Goal: Information Seeking & Learning: Learn about a topic

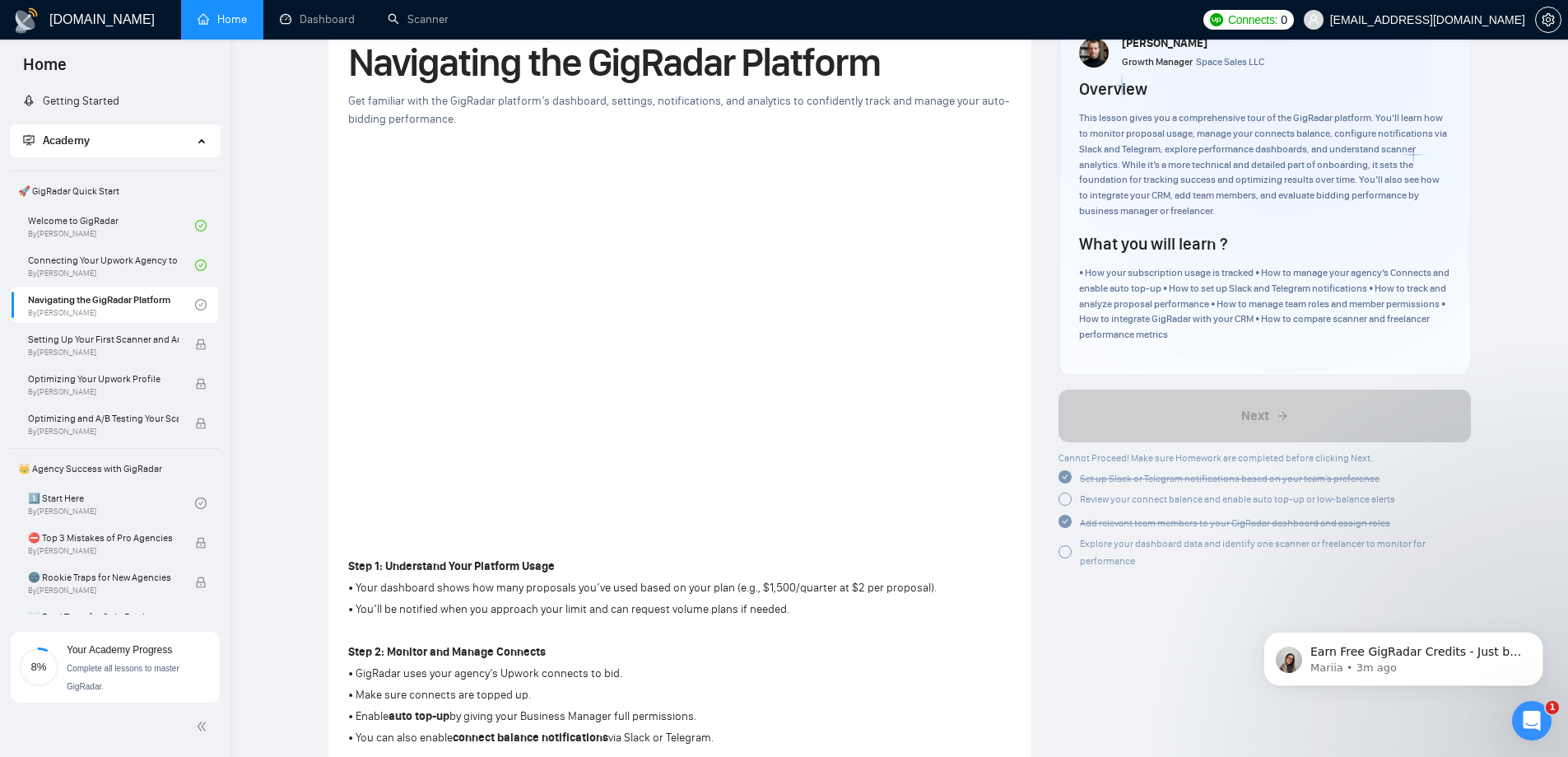
scroll to position [165, 0]
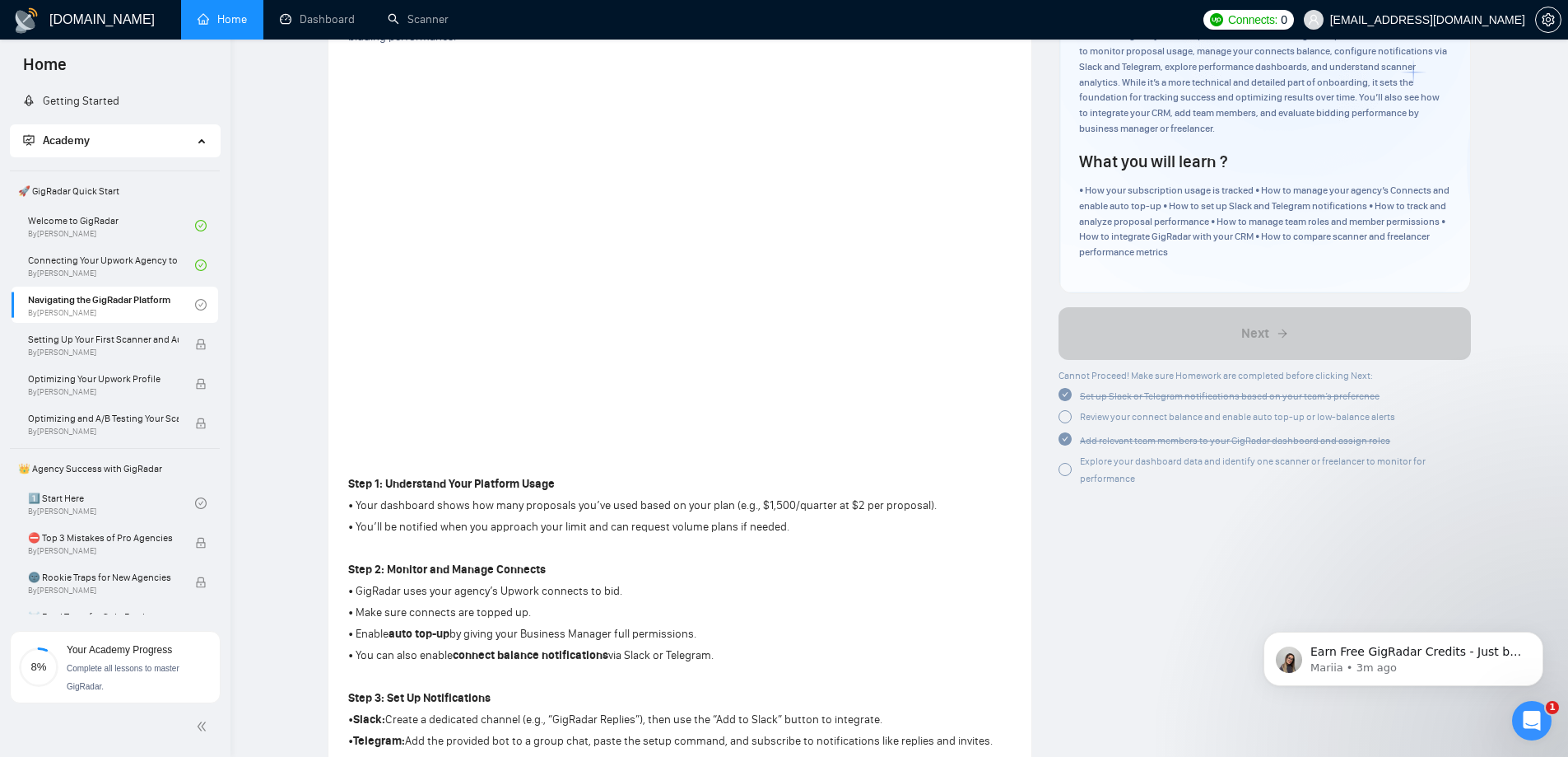
click at [1067, 416] on div at bounding box center [1065, 417] width 14 height 14
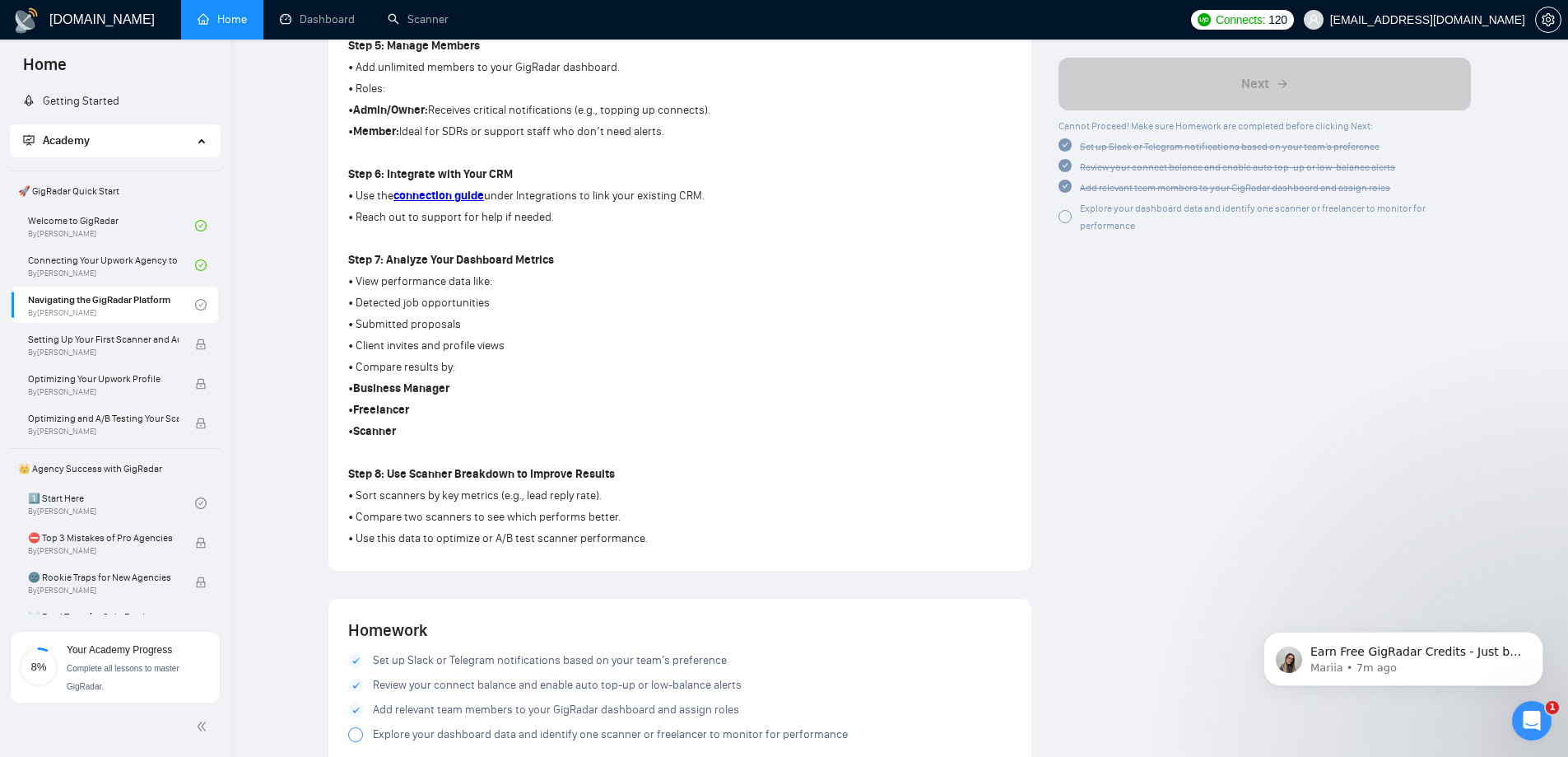
scroll to position [906, 0]
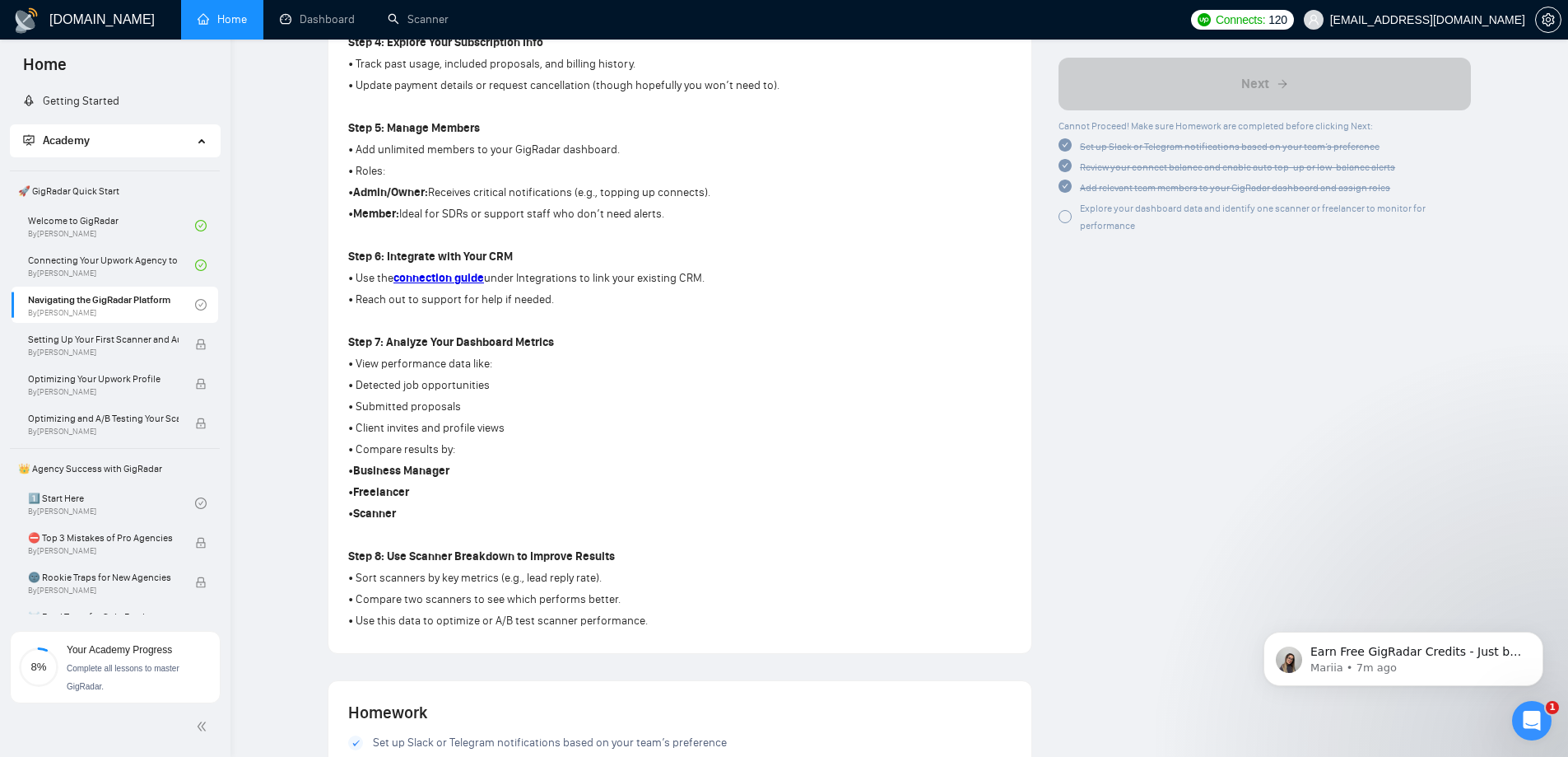
click at [1059, 212] on div at bounding box center [1065, 217] width 14 height 14
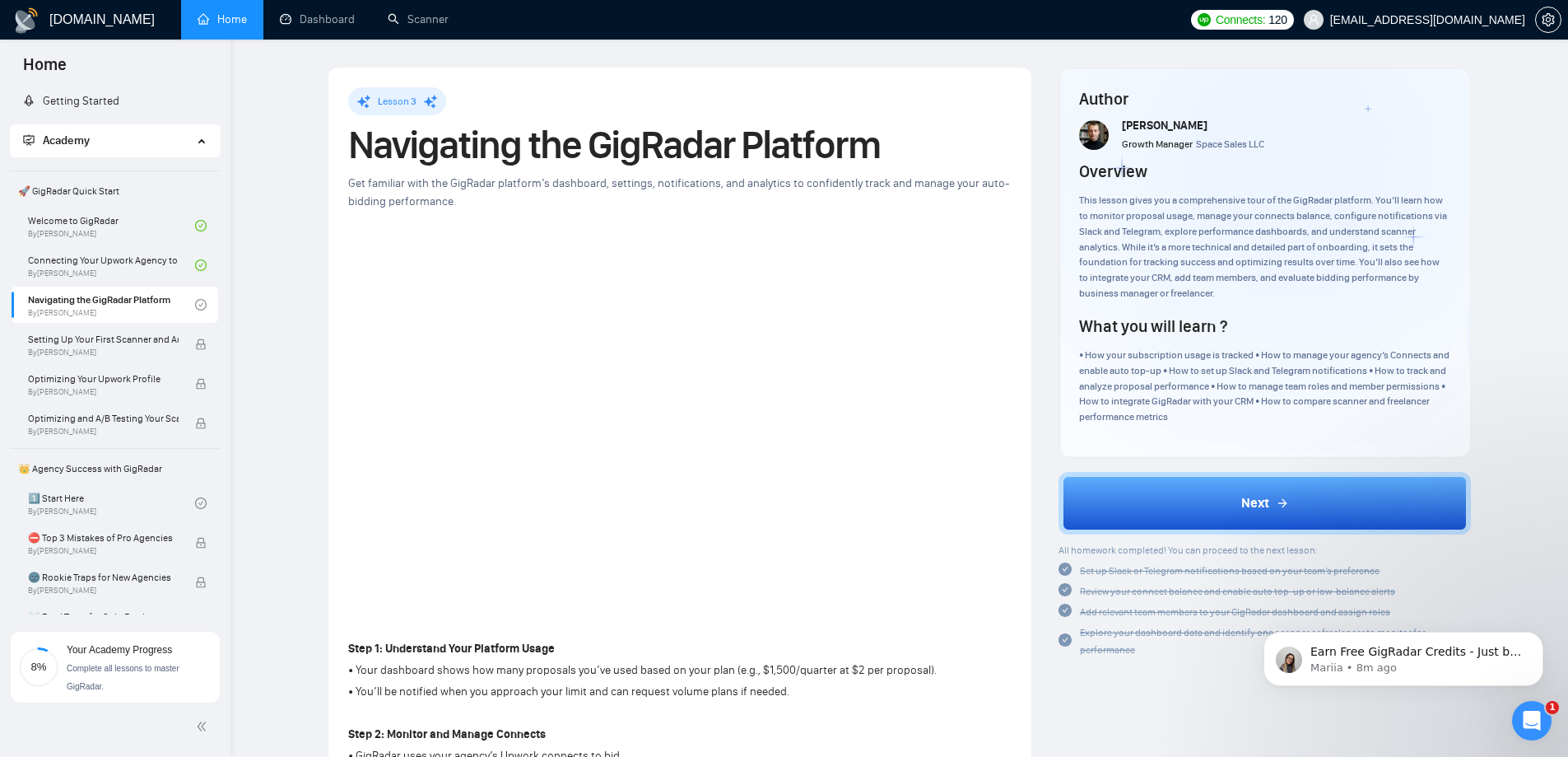
scroll to position [330, 0]
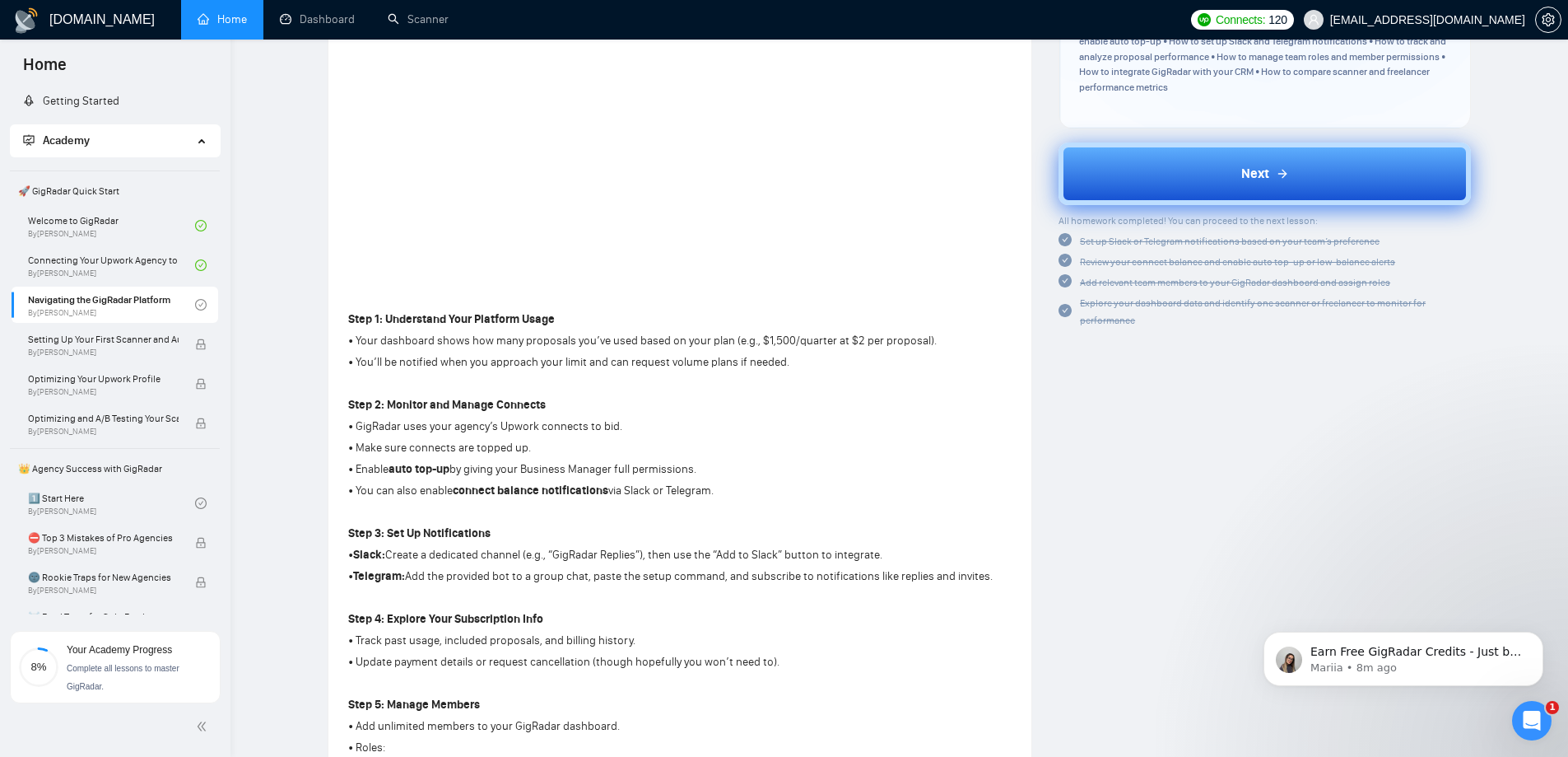
click at [1301, 175] on button "Next" at bounding box center [1265, 174] width 413 height 63
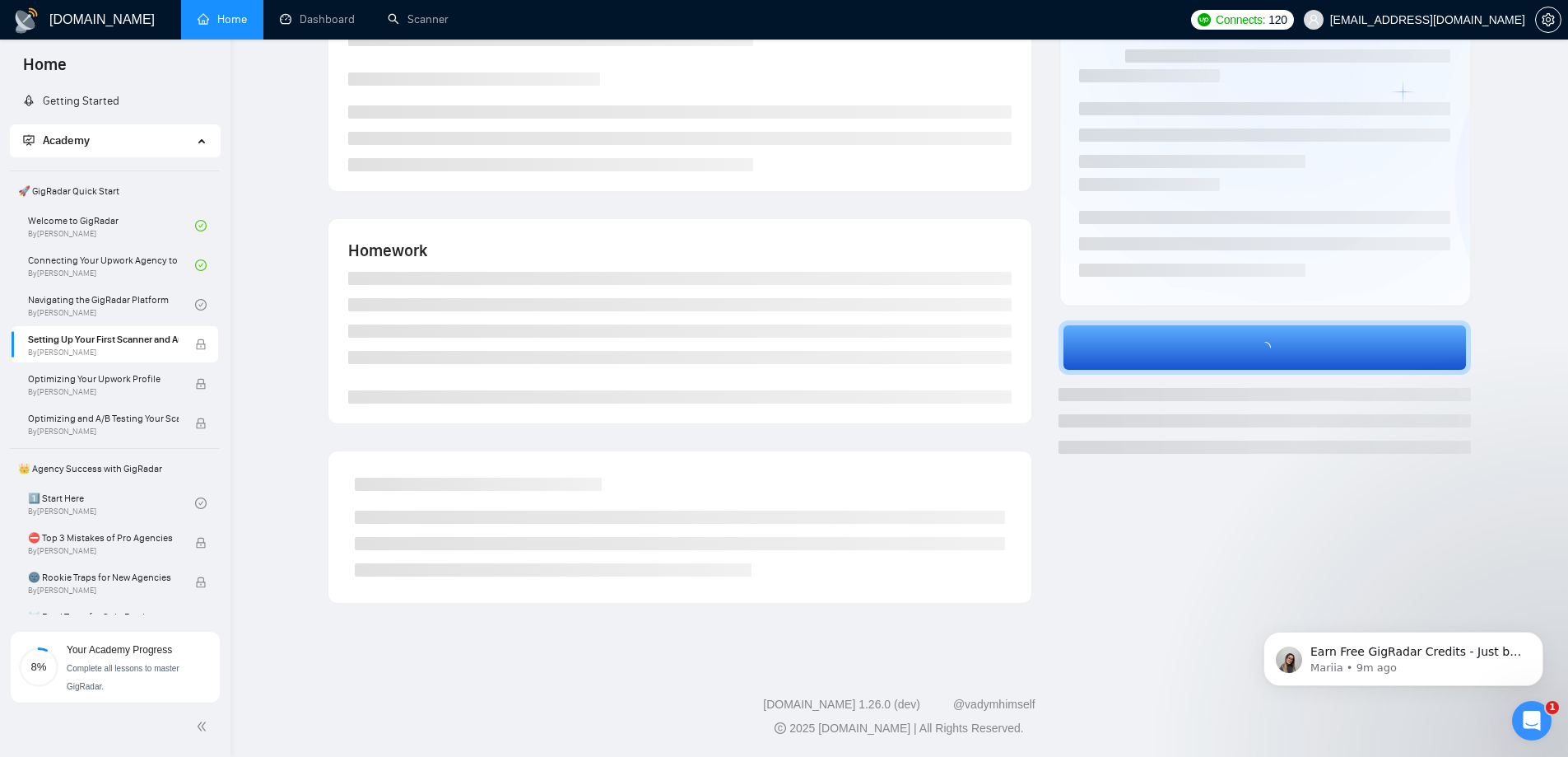
scroll to position [140, 0]
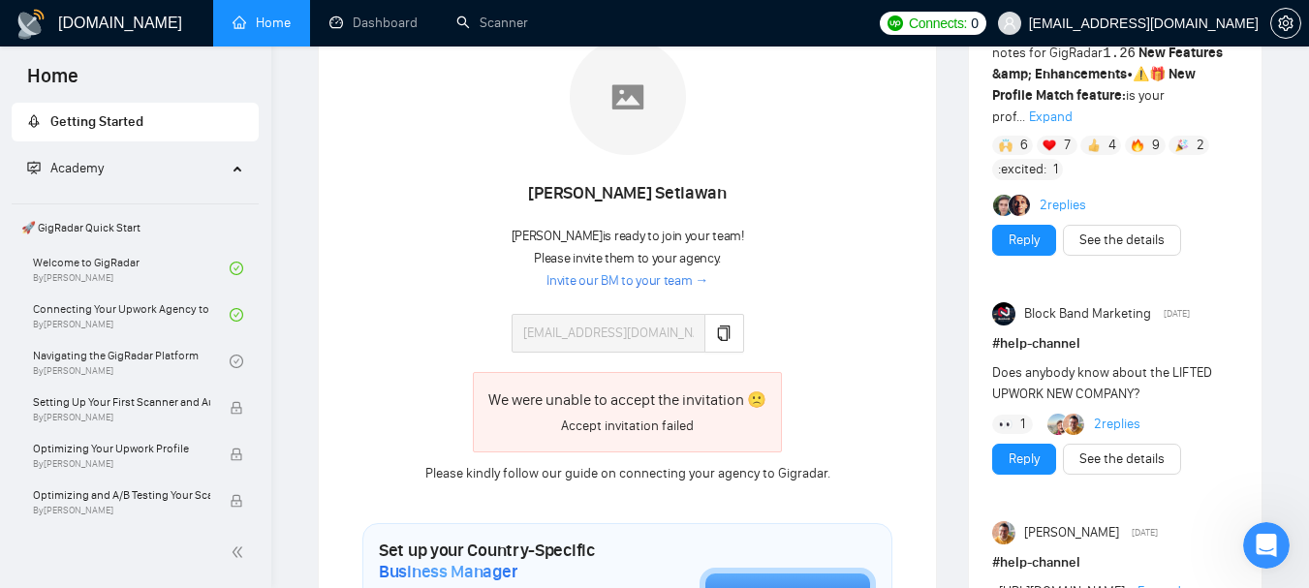
scroll to position [2220, 0]
click at [249, 23] on link "Home" at bounding box center [262, 23] width 58 height 16
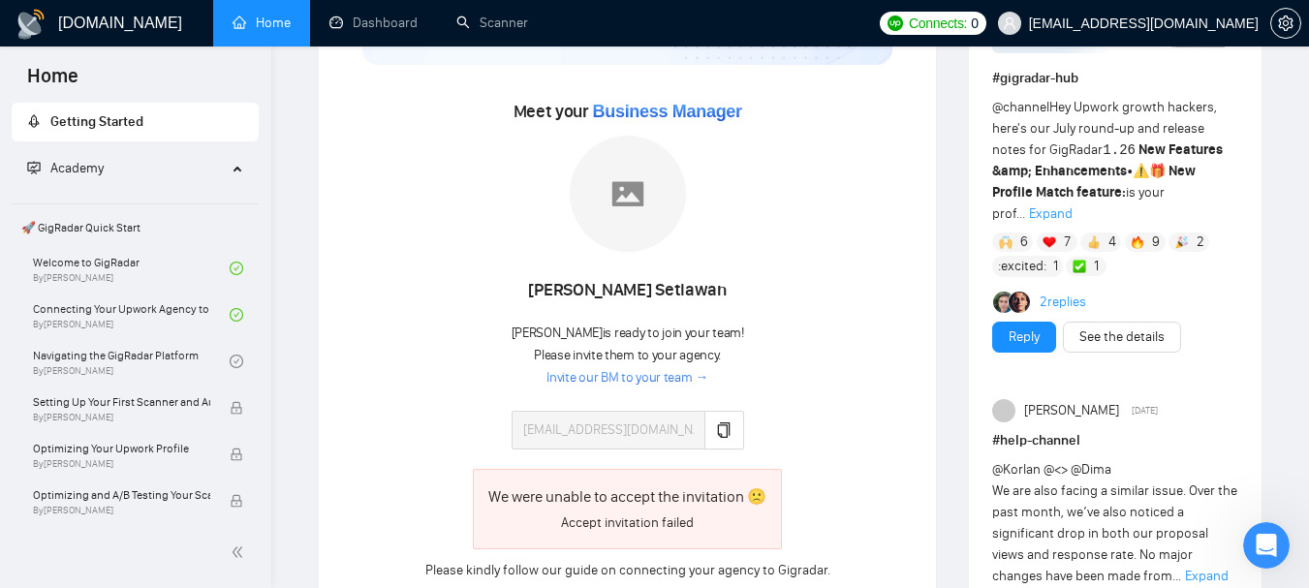
scroll to position [388, 0]
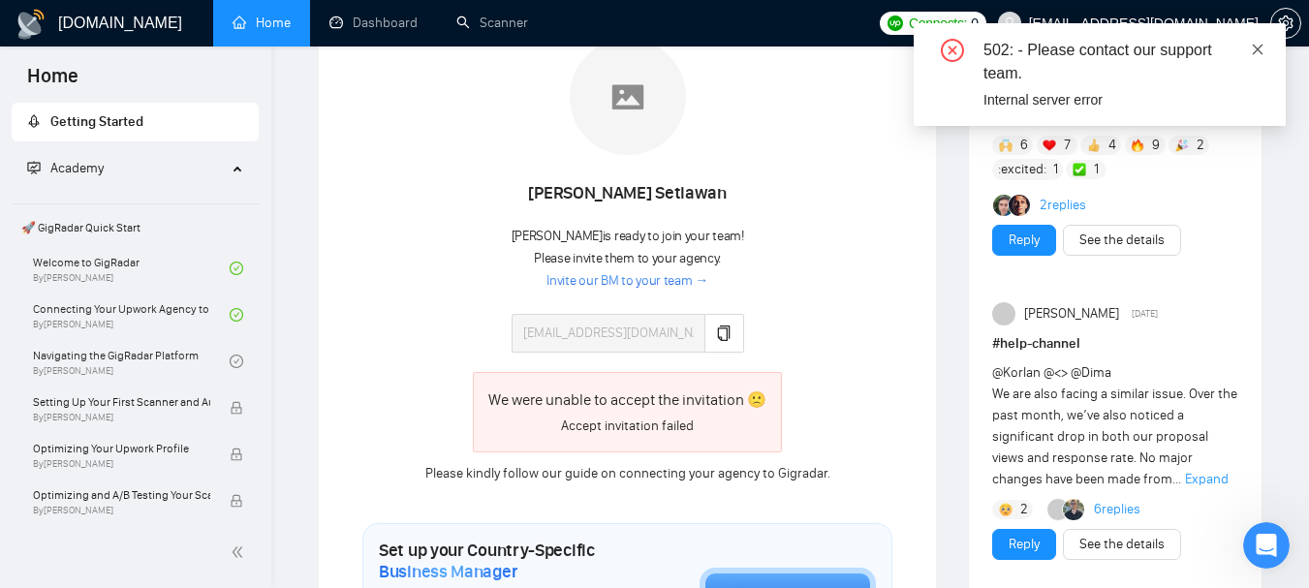
click at [1259, 51] on icon "close" at bounding box center [1258, 50] width 14 height 14
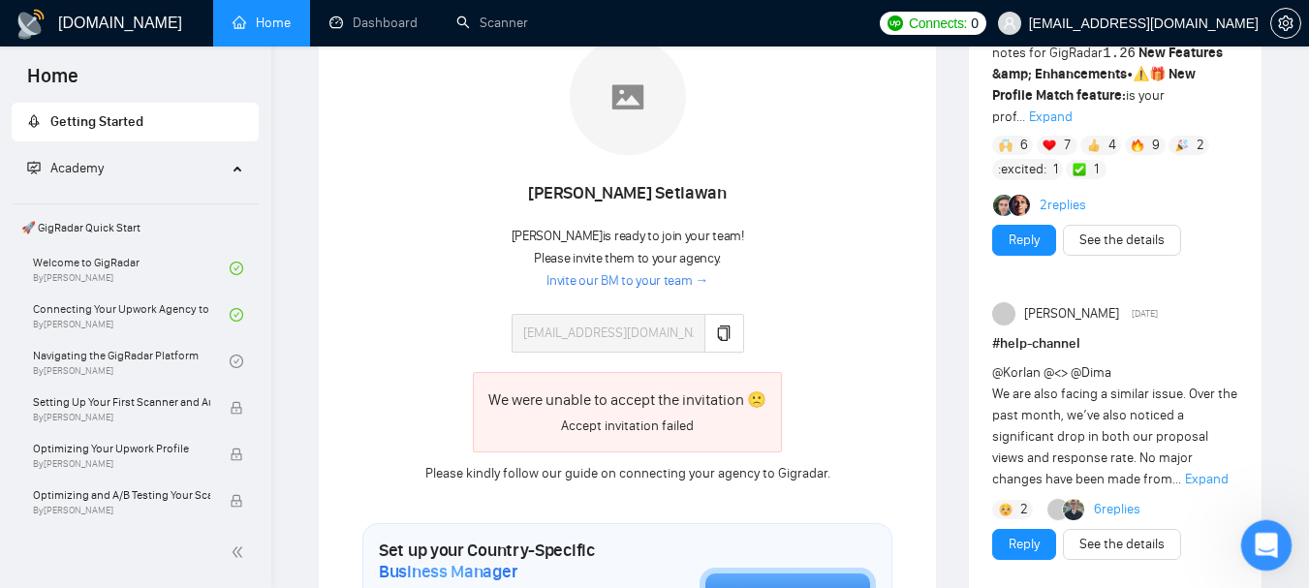
click at [1264, 557] on div "Open Intercom Messenger" at bounding box center [1264, 543] width 64 height 64
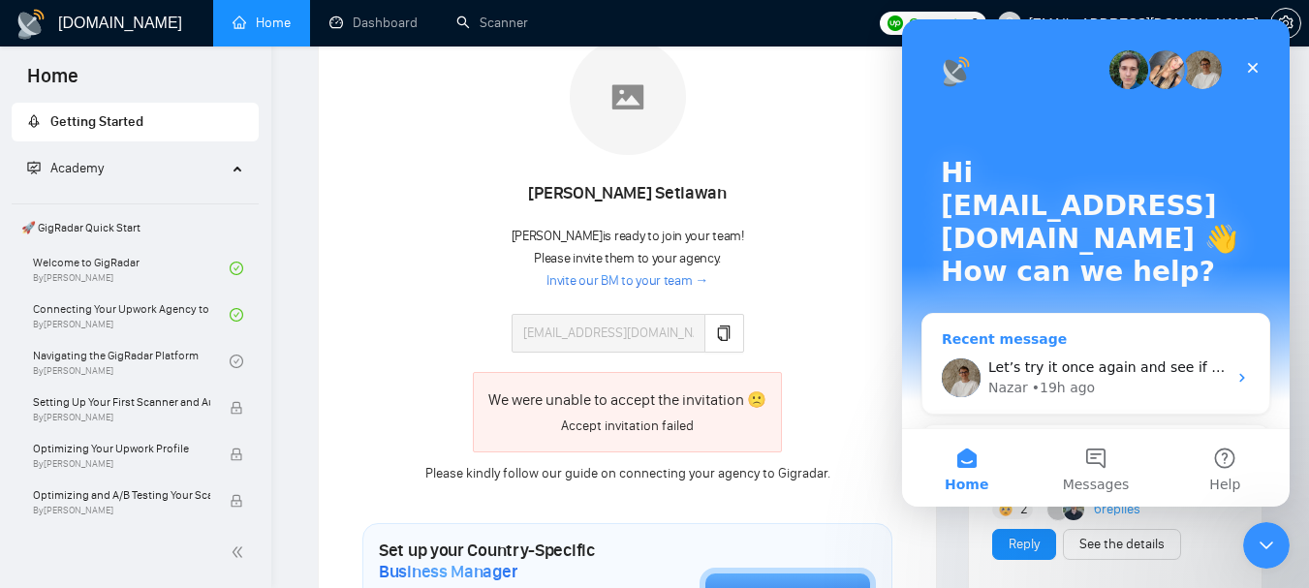
scroll to position [194, 0]
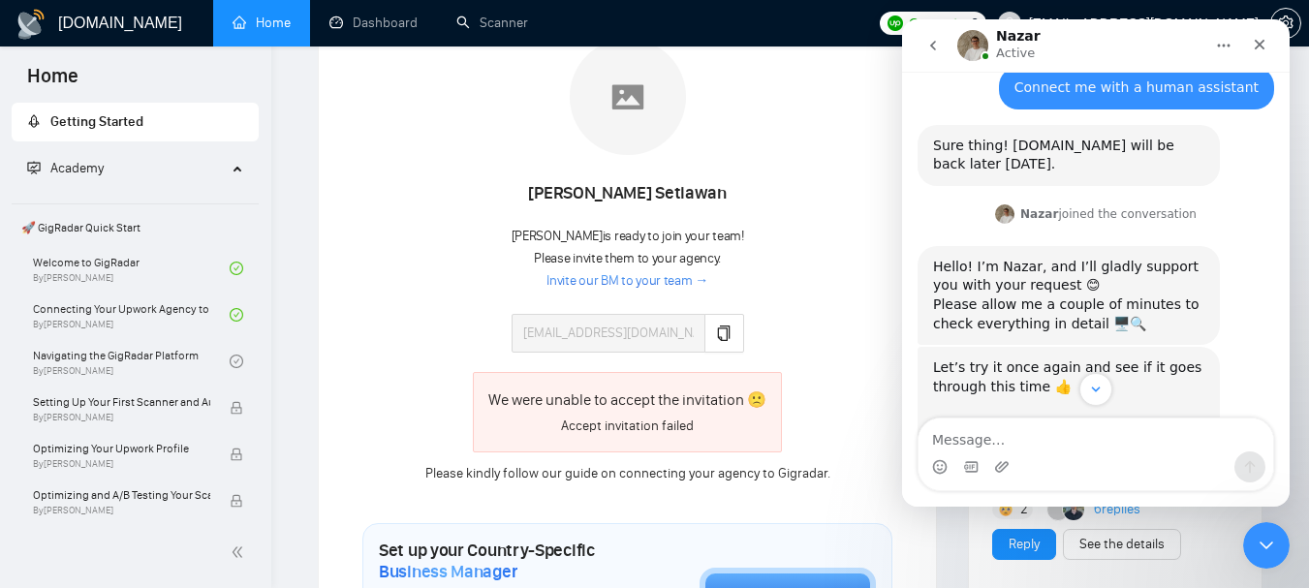
scroll to position [2220, 0]
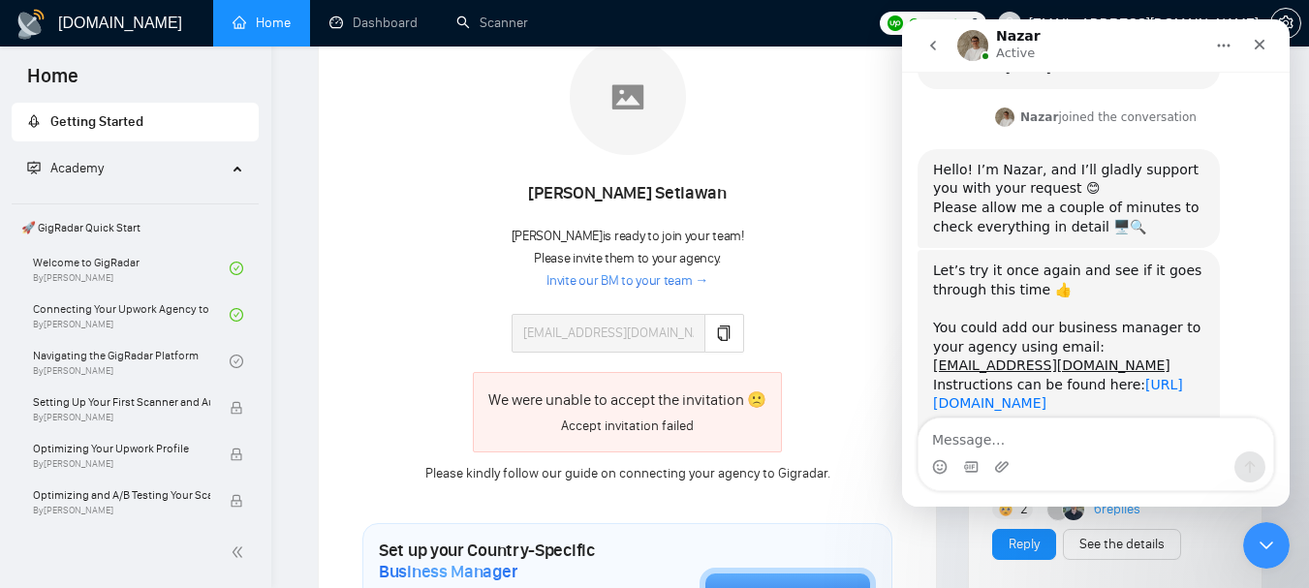
click at [1055, 377] on link "[URL][DOMAIN_NAME]" at bounding box center [1058, 394] width 250 height 35
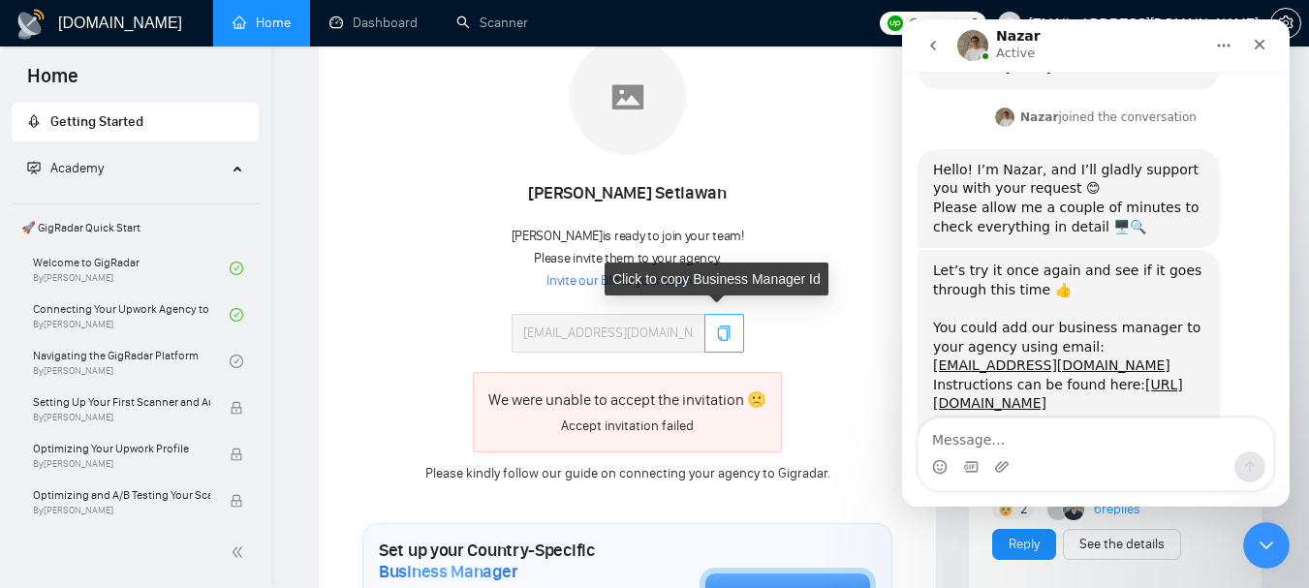
click at [719, 332] on icon "copy" at bounding box center [724, 334] width 16 height 16
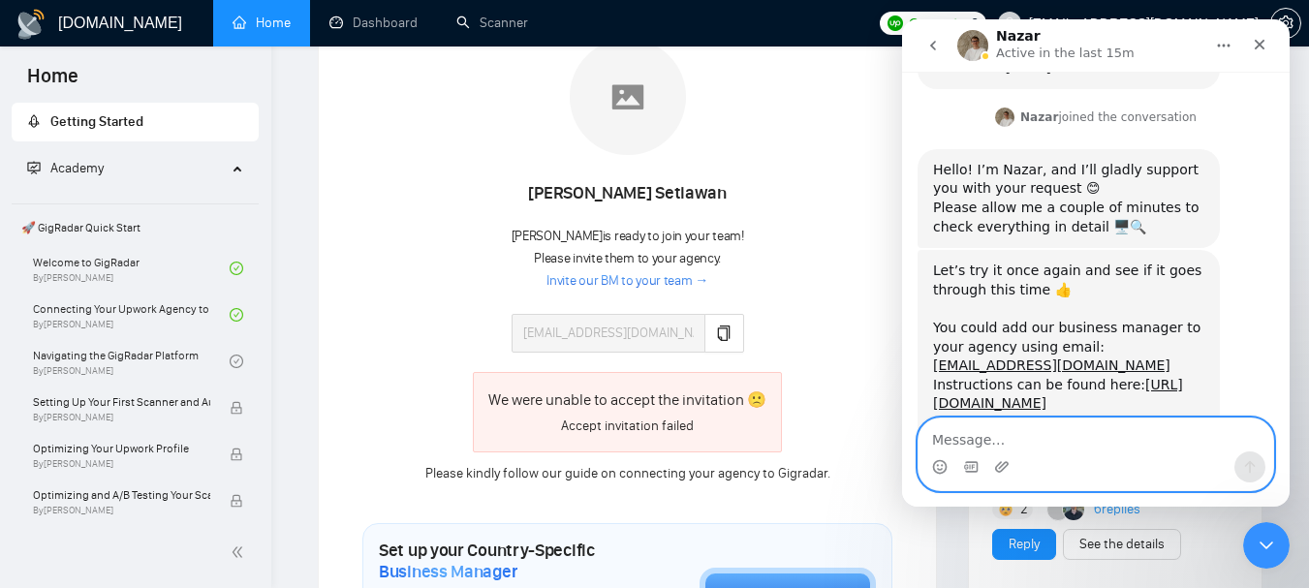
click at [989, 423] on textarea "Message…" at bounding box center [1096, 435] width 355 height 33
type textarea "Hello, just resent the invite"
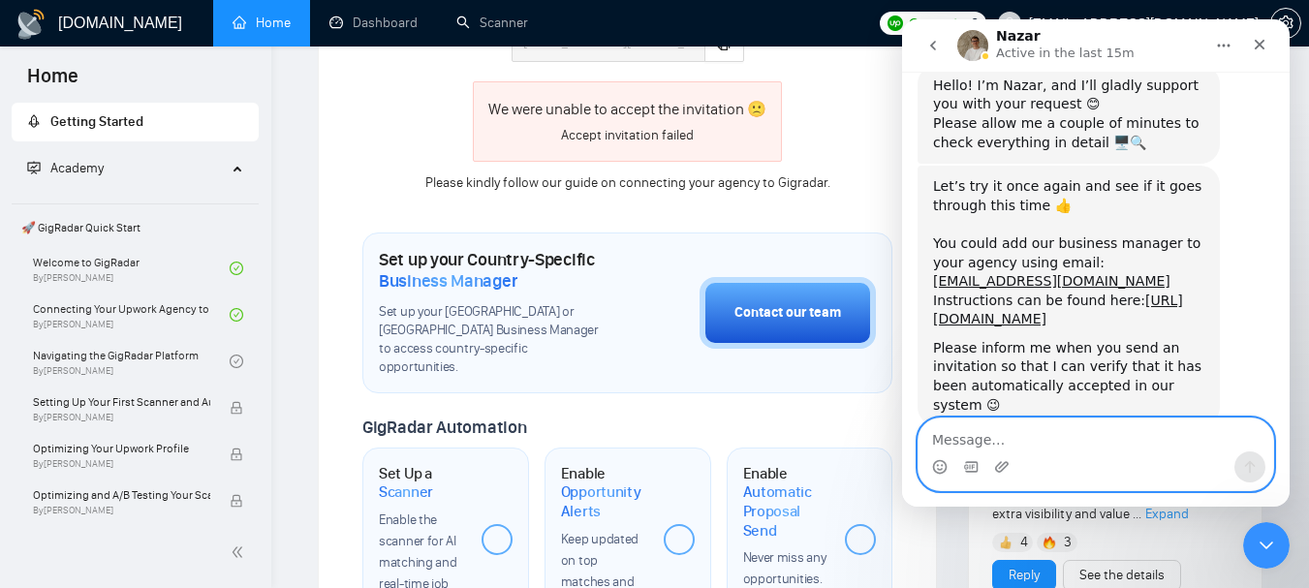
scroll to position [775, 0]
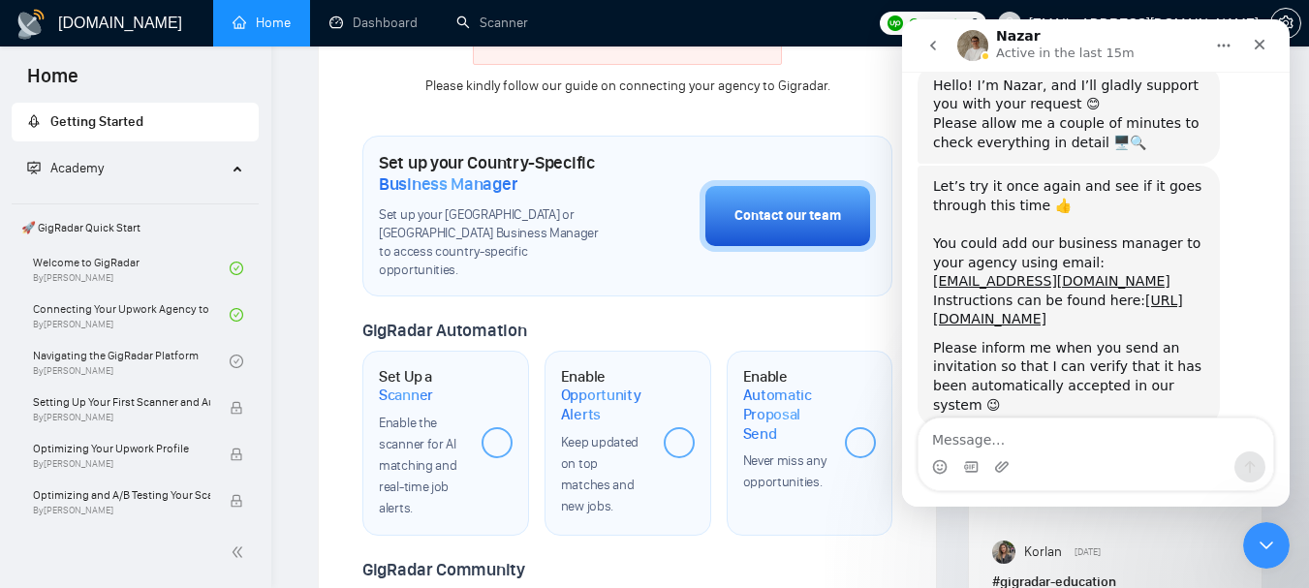
click at [291, 23] on link "Home" at bounding box center [262, 23] width 58 height 16
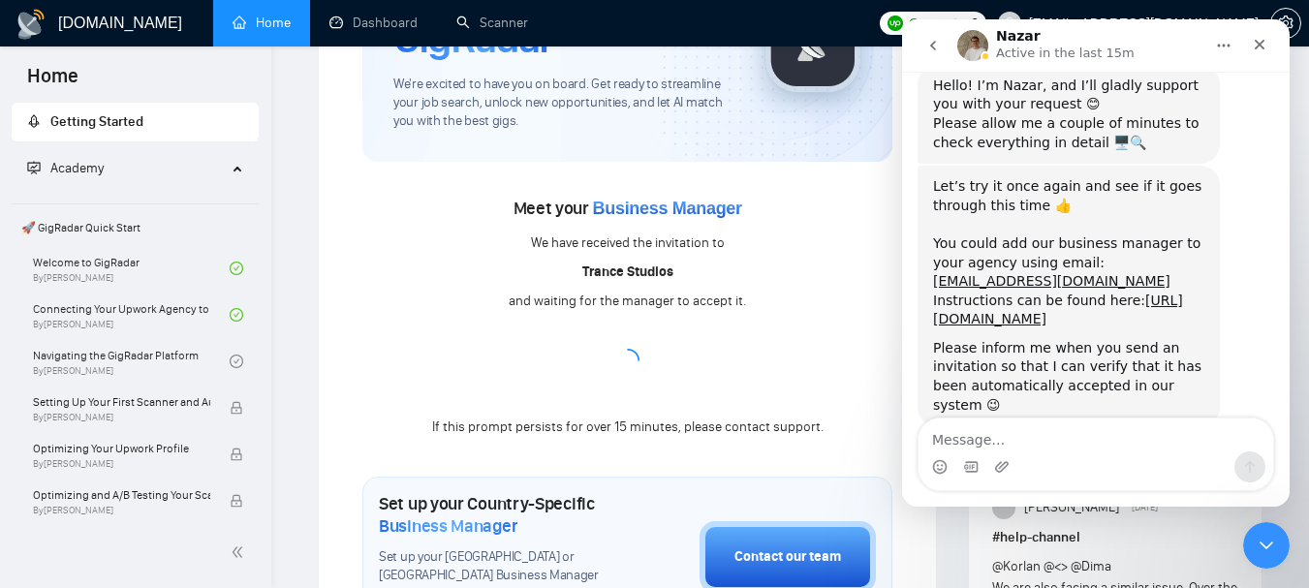
scroll to position [291, 0]
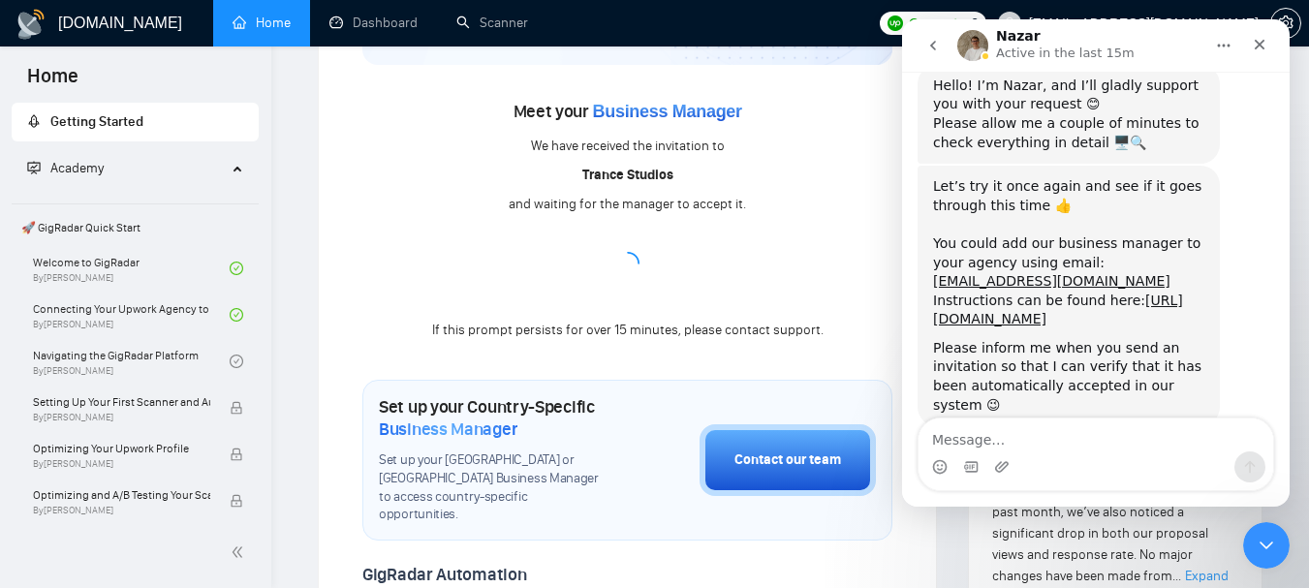
click at [924, 46] on button "go back" at bounding box center [933, 45] width 37 height 37
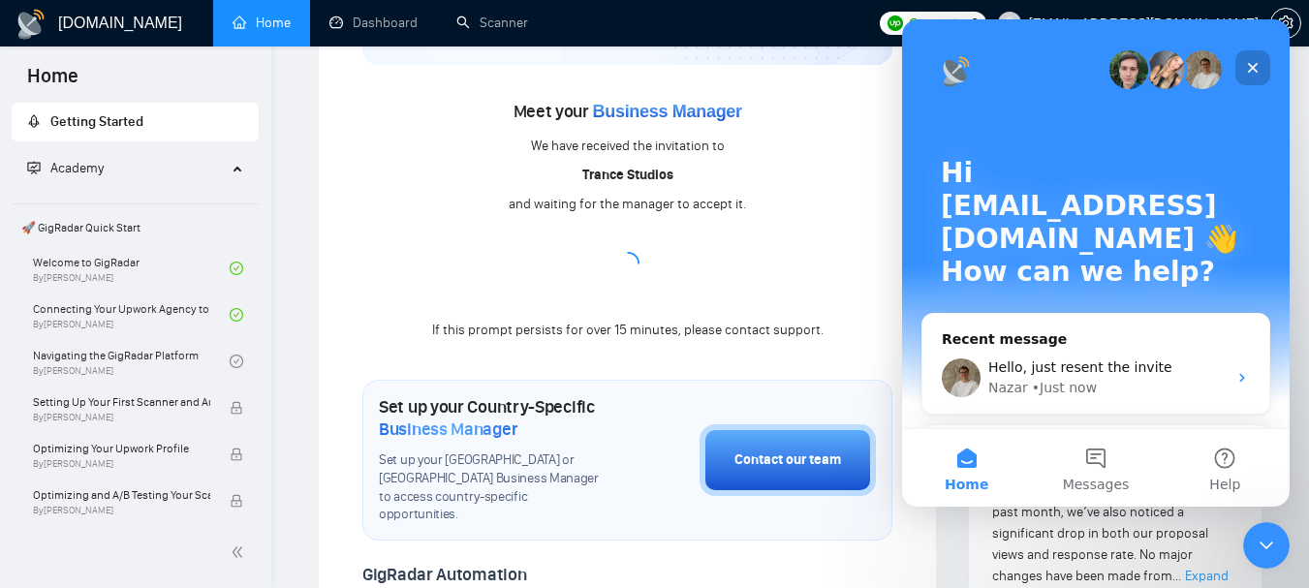
click at [1257, 65] on icon "Close" at bounding box center [1253, 68] width 11 height 11
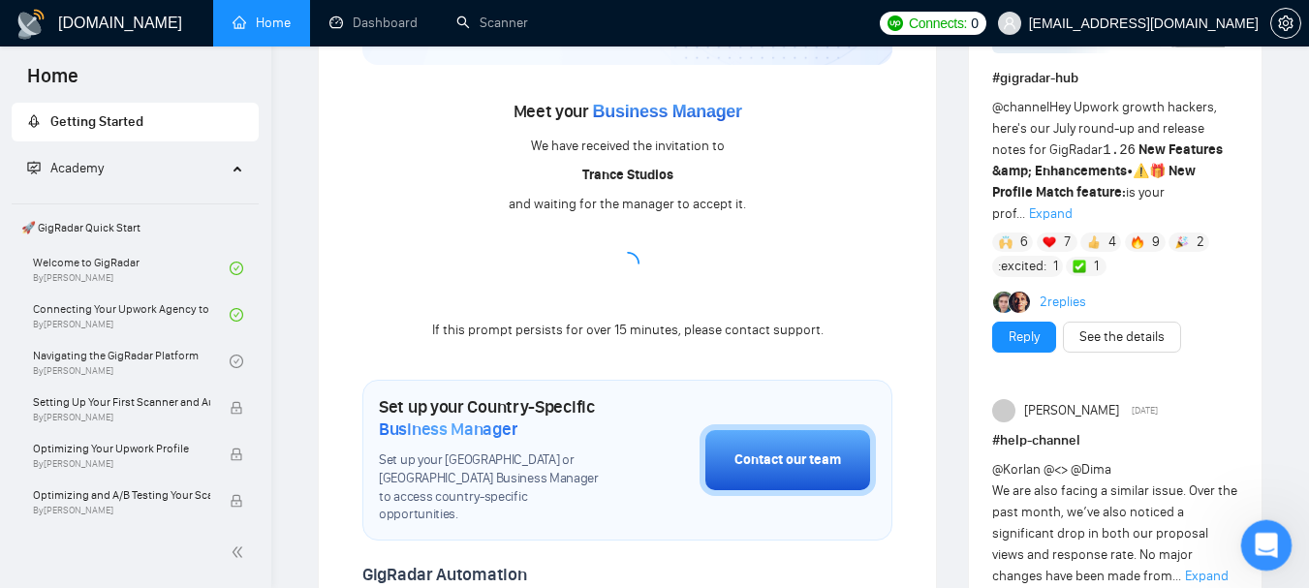
click at [1267, 537] on icon "Open Intercom Messenger" at bounding box center [1264, 543] width 32 height 32
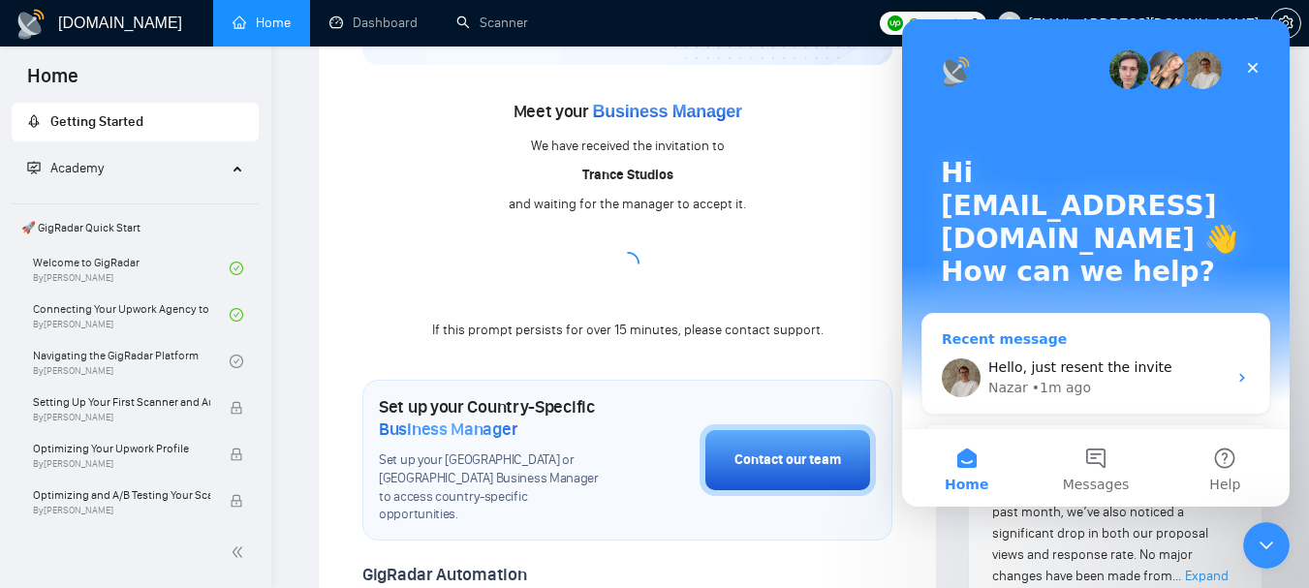
click at [1073, 342] on div "Hello, just resent the invite [PERSON_NAME] • 1m ago" at bounding box center [1096, 378] width 347 height 72
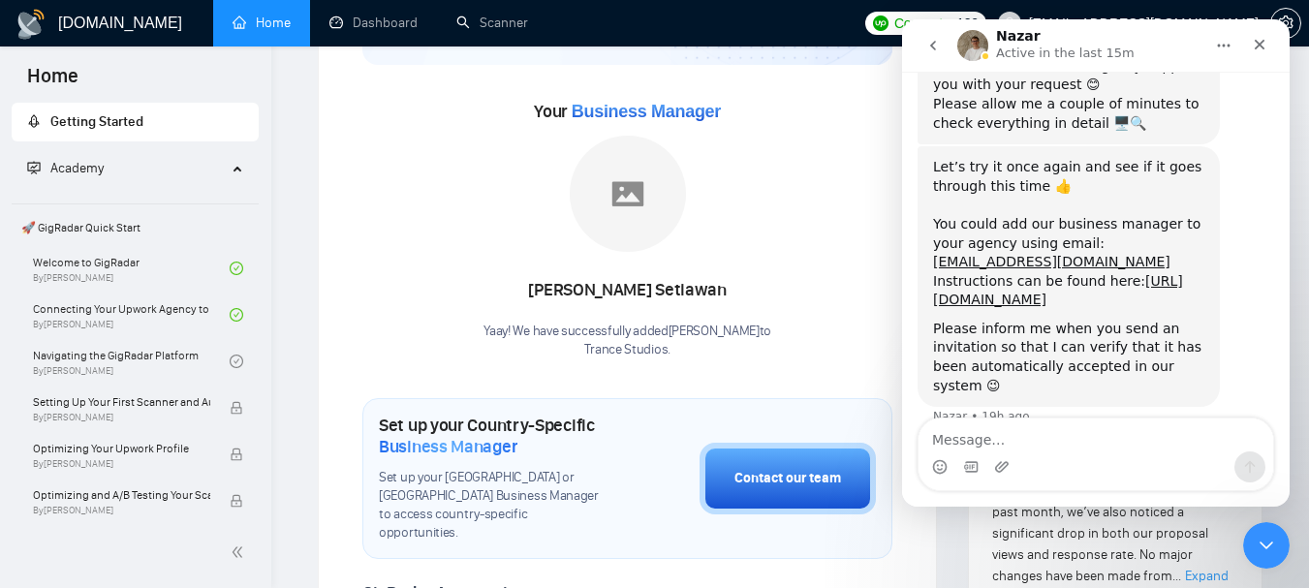
scroll to position [2305, 0]
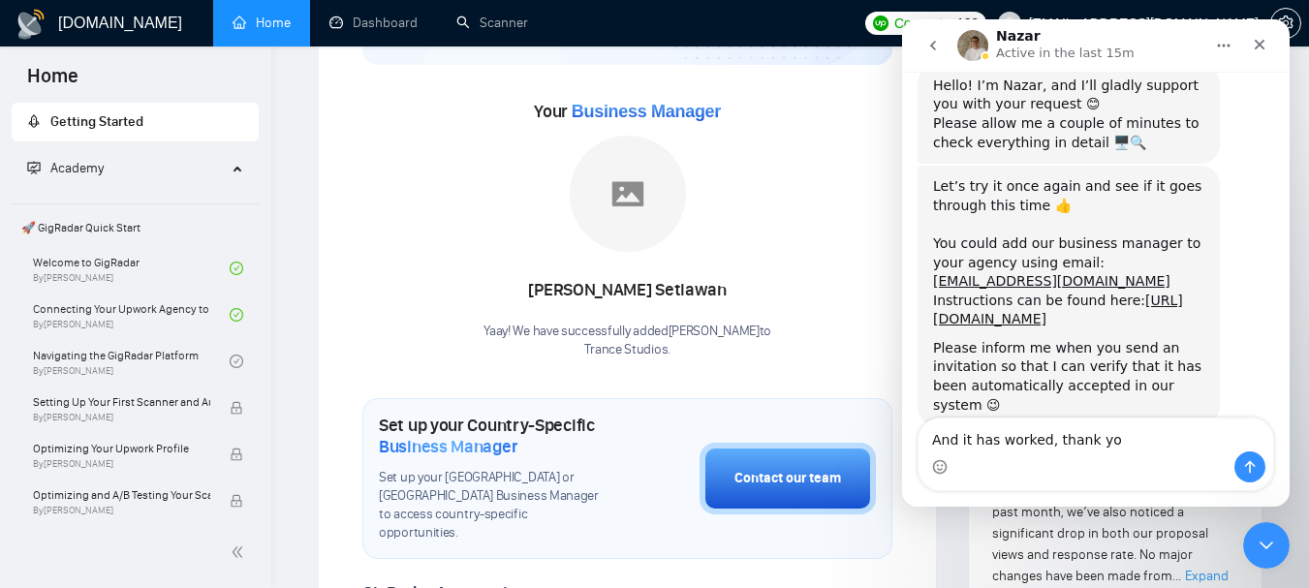
type textarea "And it has worked, thank you"
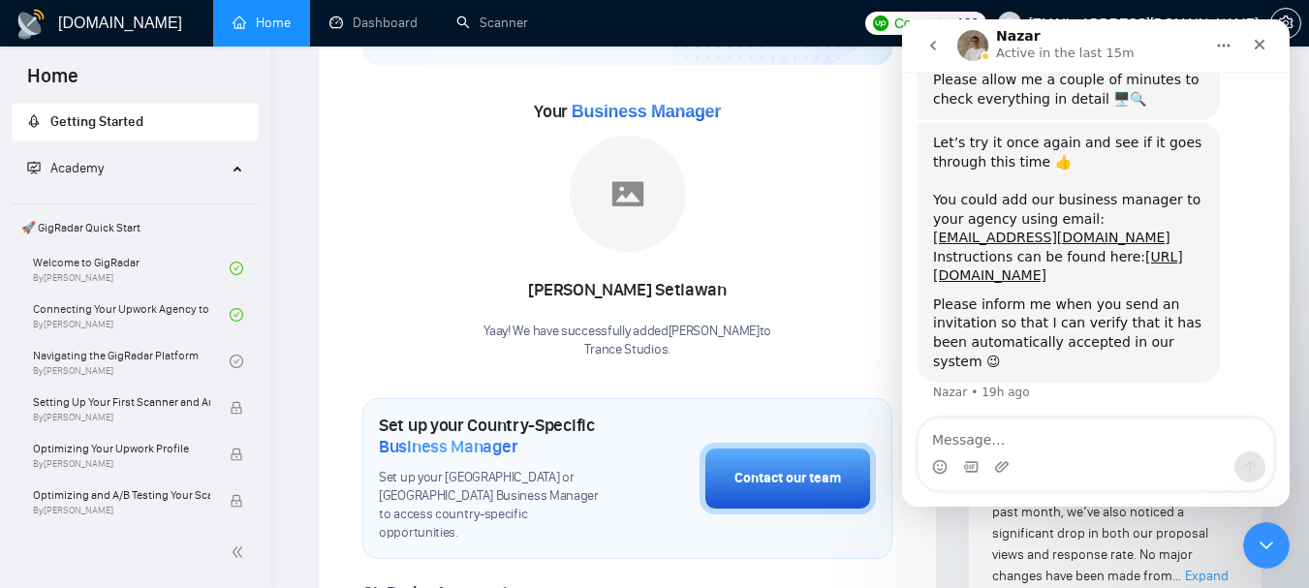
click at [937, 48] on icon "go back" at bounding box center [933, 46] width 16 height 16
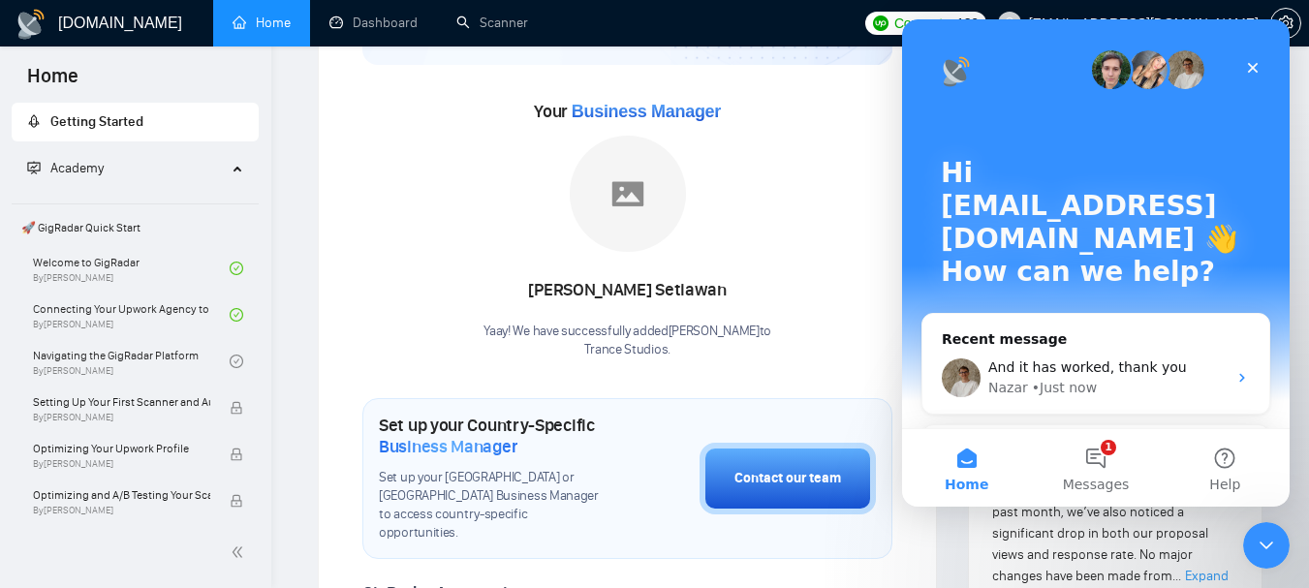
scroll to position [0, 0]
drag, startPoint x: 1261, startPoint y: 68, endPoint x: 2057, endPoint y: 104, distance: 797.4
click at [1261, 68] on div "Close" at bounding box center [1253, 67] width 35 height 35
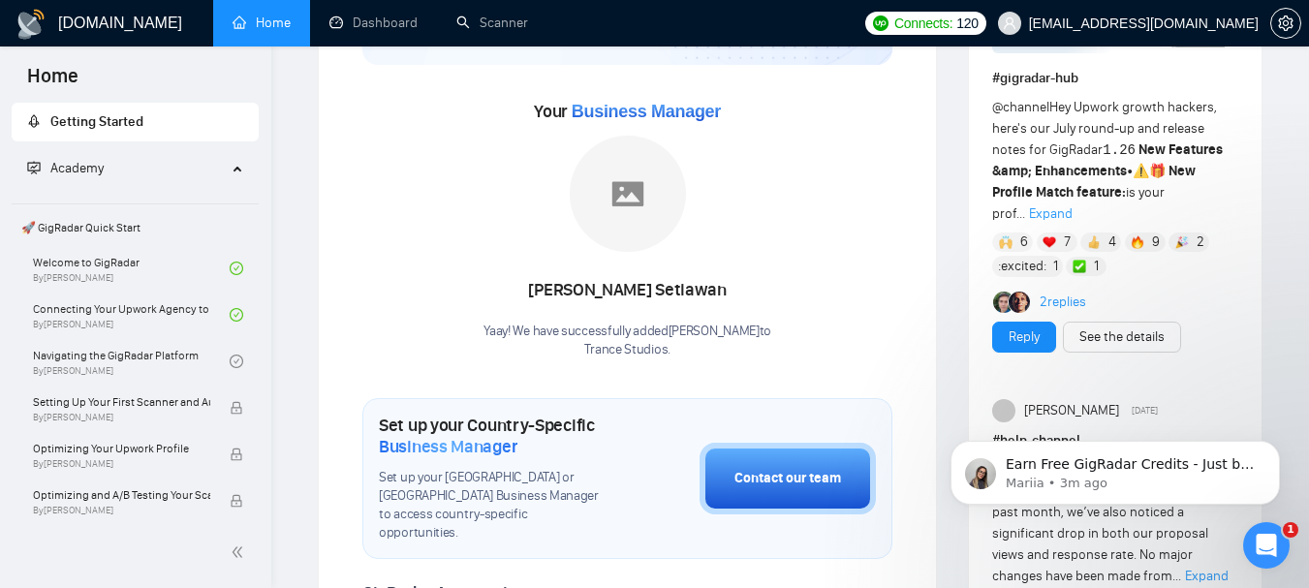
scroll to position [388, 0]
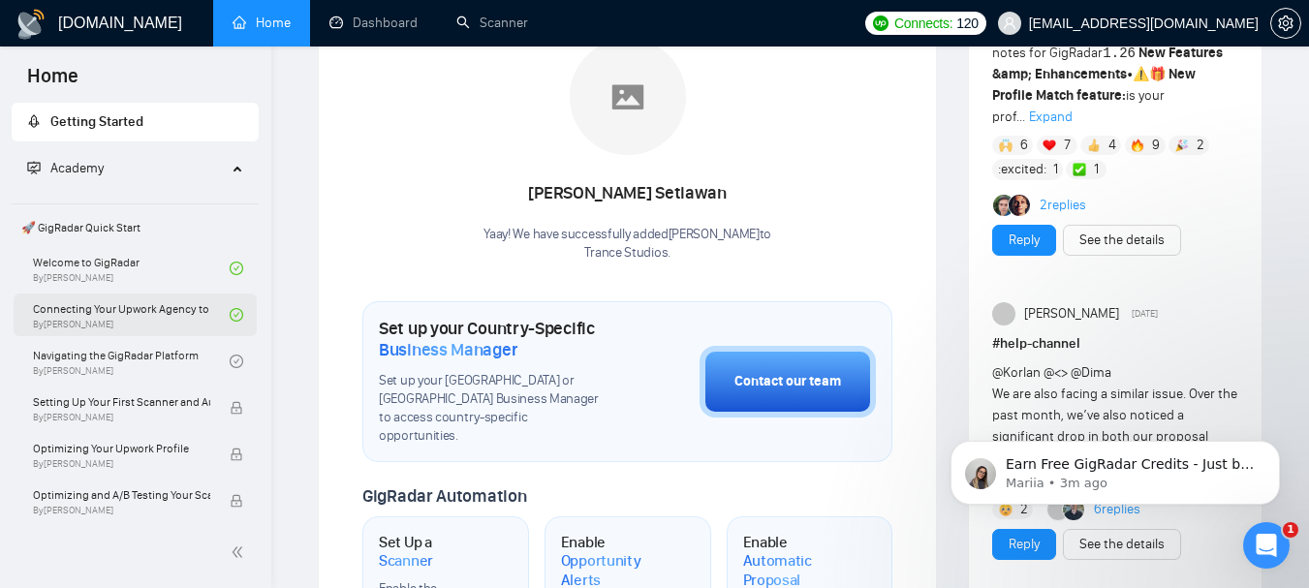
click at [156, 303] on link "Connecting Your Upwork Agency to GigRadar By [PERSON_NAME]" at bounding box center [131, 315] width 197 height 43
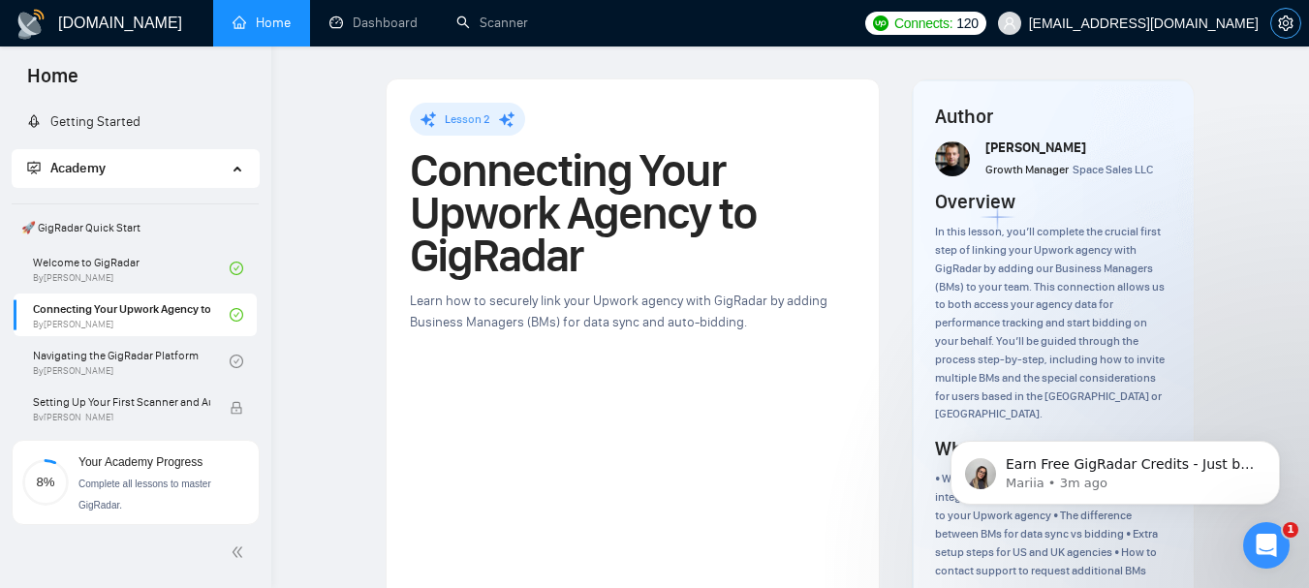
click at [1281, 27] on icon "setting" at bounding box center [1285, 24] width 15 height 16
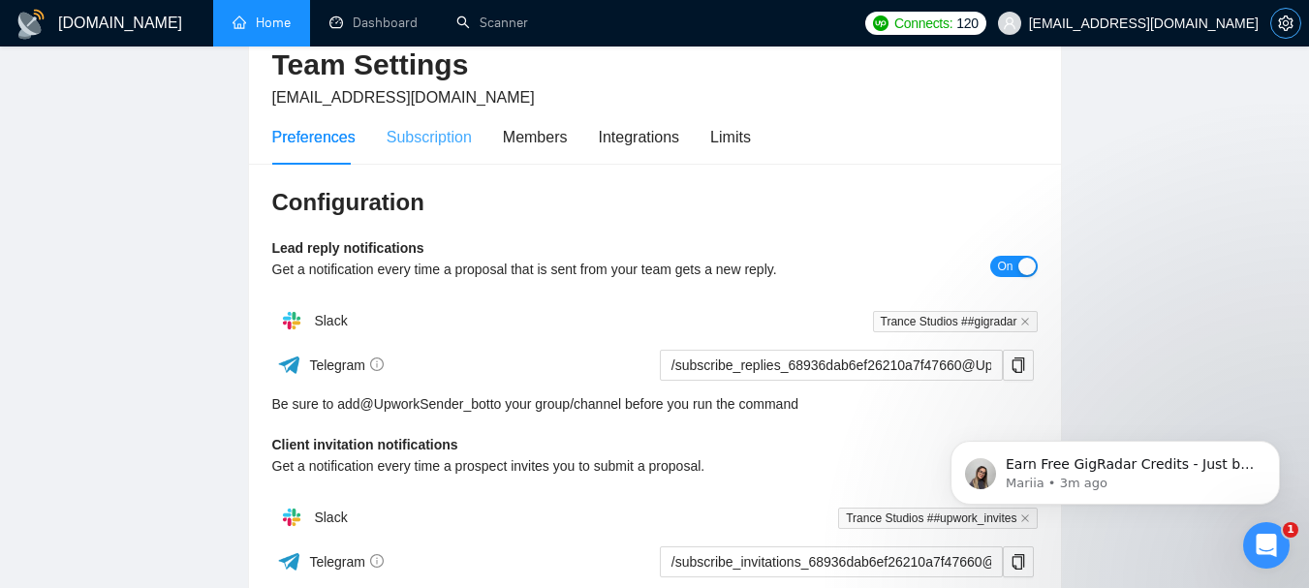
scroll to position [433, 0]
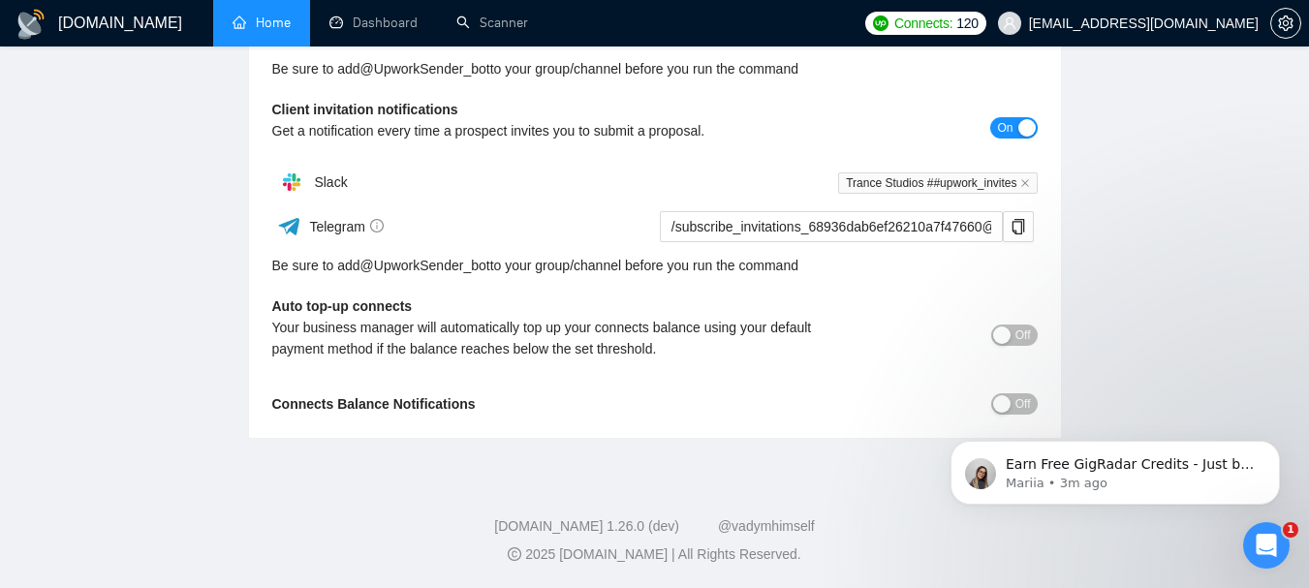
click at [1018, 405] on div "Earn Free GigRadar Credits - Just by Sharing Your Story! 💬 Want more credits fo…" at bounding box center [1115, 384] width 357 height 242
click at [1008, 406] on div "Earn Free GigRadar Credits - Just by Sharing Your Story! 💬 Want more credits fo…" at bounding box center [1115, 384] width 357 height 242
click at [1016, 329] on span "Off" at bounding box center [1024, 335] width 16 height 21
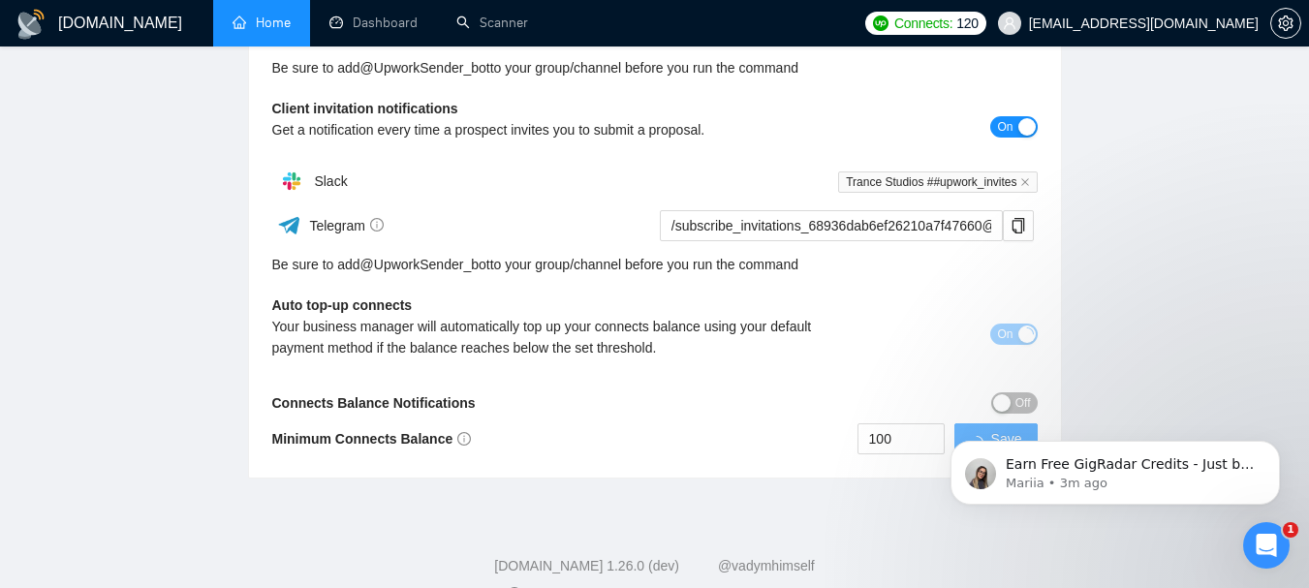
scroll to position [474, 0]
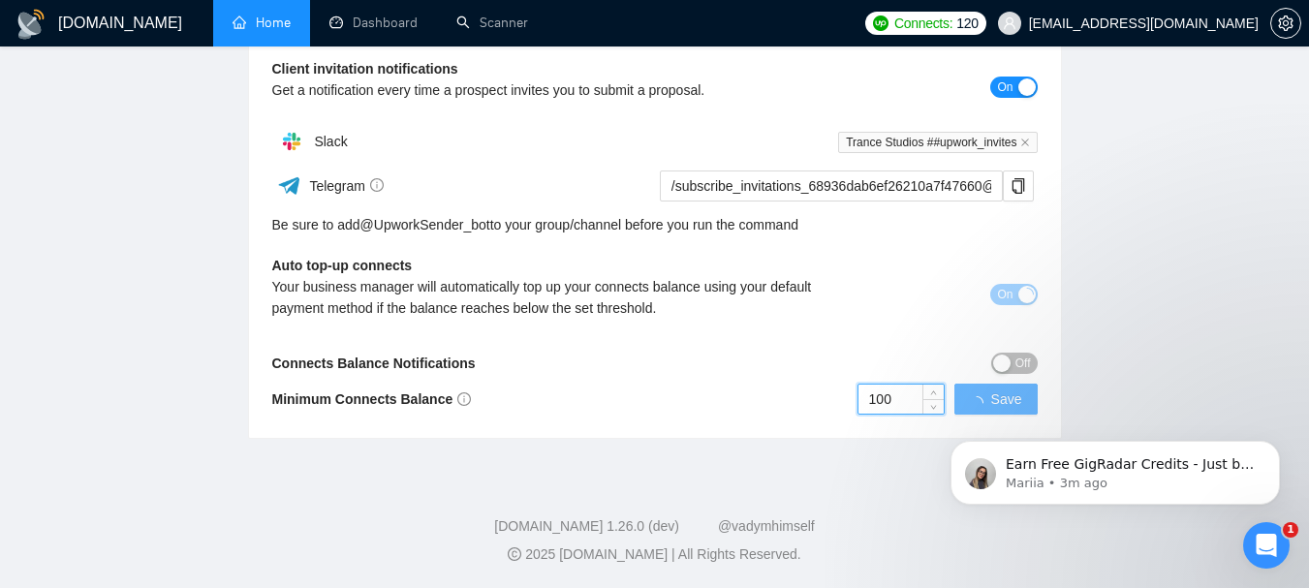
drag, startPoint x: 900, startPoint y: 397, endPoint x: 836, endPoint y: 391, distance: 64.3
click at [836, 391] on div "100 Save" at bounding box center [846, 399] width 383 height 31
click at [1002, 401] on div "Earn Free GigRadar Credits - Just by Sharing Your Story! 💬 Want more credits fo…" at bounding box center [1115, 384] width 357 height 242
click at [1003, 394] on div "Earn Free GigRadar Credits - Just by Sharing Your Story! 💬 Want more credits fo…" at bounding box center [1115, 384] width 357 height 242
click at [922, 404] on input "100" at bounding box center [922, 399] width 85 height 29
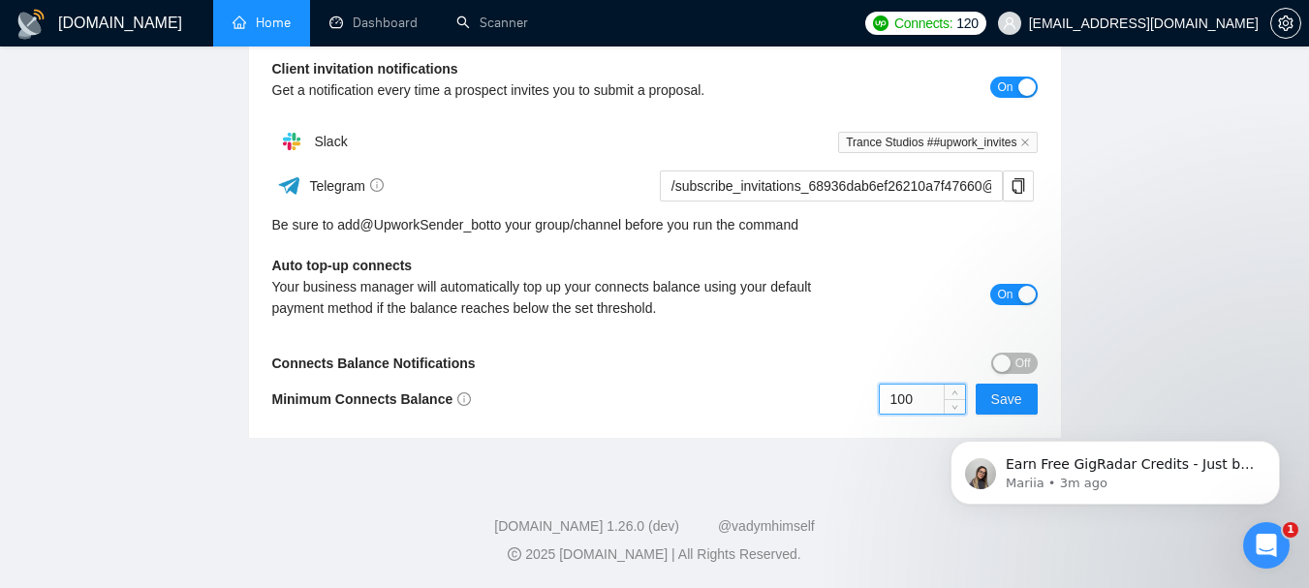
click html "Earn Free GigRadar Credits - Just by Sharing Your Story! 💬 Want more credits fo…"
click at [958, 392] on icon "up" at bounding box center [955, 395] width 7 height 7
click at [947, 413] on body "Earn Free GigRadar Credits - Just by Sharing Your Story! 💬 Want more credits fo…" at bounding box center [1115, 468] width 372 height 120
click at [948, 410] on body "Earn Free GigRadar Credits - Just by Sharing Your Story! 💬 Want more credits fo…" at bounding box center [1115, 468] width 372 height 120
click html "Earn Free GigRadar Credits - Just by Sharing Your Story! 💬 Want more credits fo…"
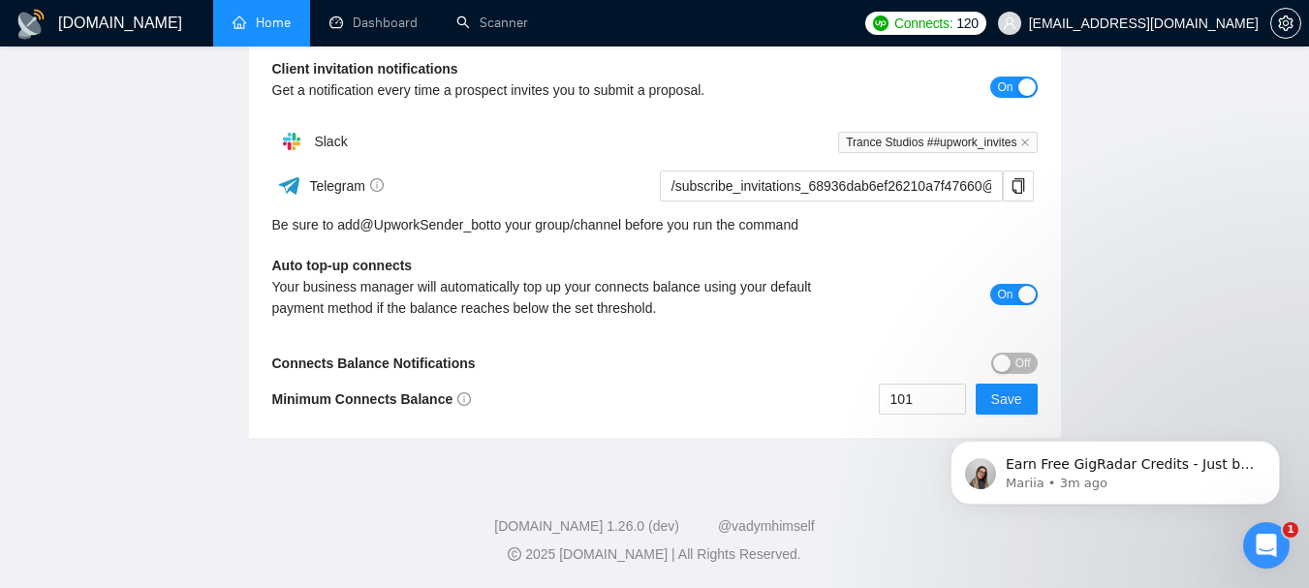
click html "Earn Free GigRadar Credits - Just by Sharing Your Story! 💬 Want more credits fo…"
click at [940, 398] on input "101" at bounding box center [922, 399] width 85 height 29
click at [827, 361] on div "Connects Balance Notifications" at bounding box center [559, 363] width 575 height 21
click at [1005, 394] on span "Save" at bounding box center [1006, 399] width 31 height 21
click at [1275, 449] on icon "Dismiss notification" at bounding box center [1275, 446] width 11 height 11
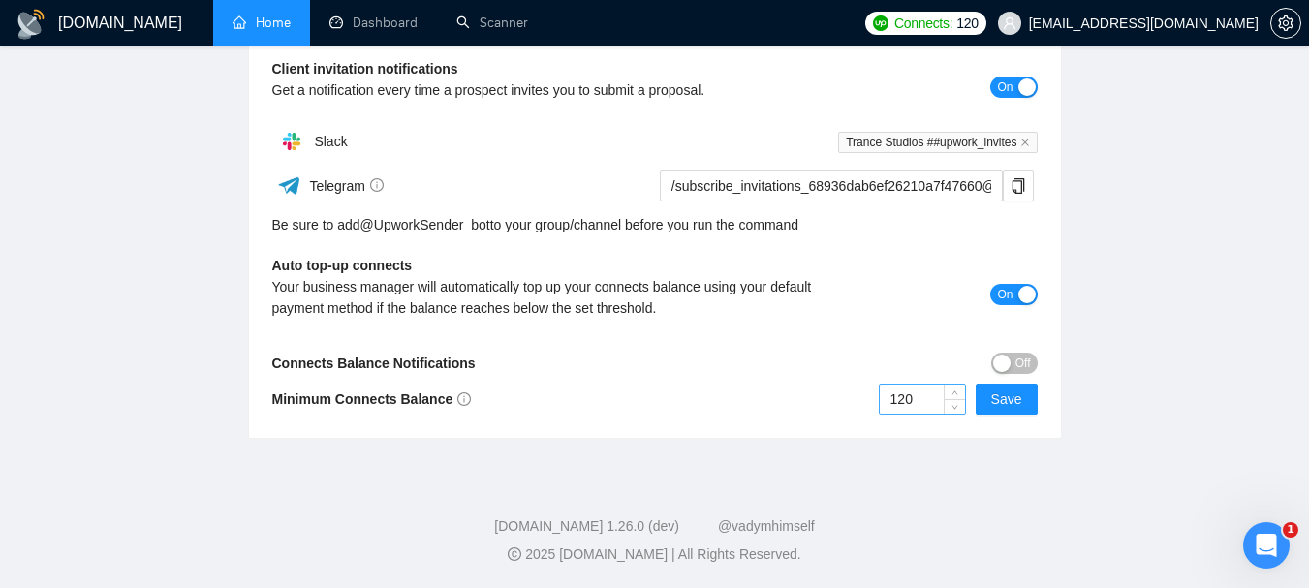
click at [922, 400] on input "120" at bounding box center [922, 399] width 85 height 29
drag, startPoint x: 922, startPoint y: 400, endPoint x: 862, endPoint y: 402, distance: 59.1
click at [862, 402] on div "120 Save" at bounding box center [846, 399] width 383 height 31
type input "5"
type input "30"
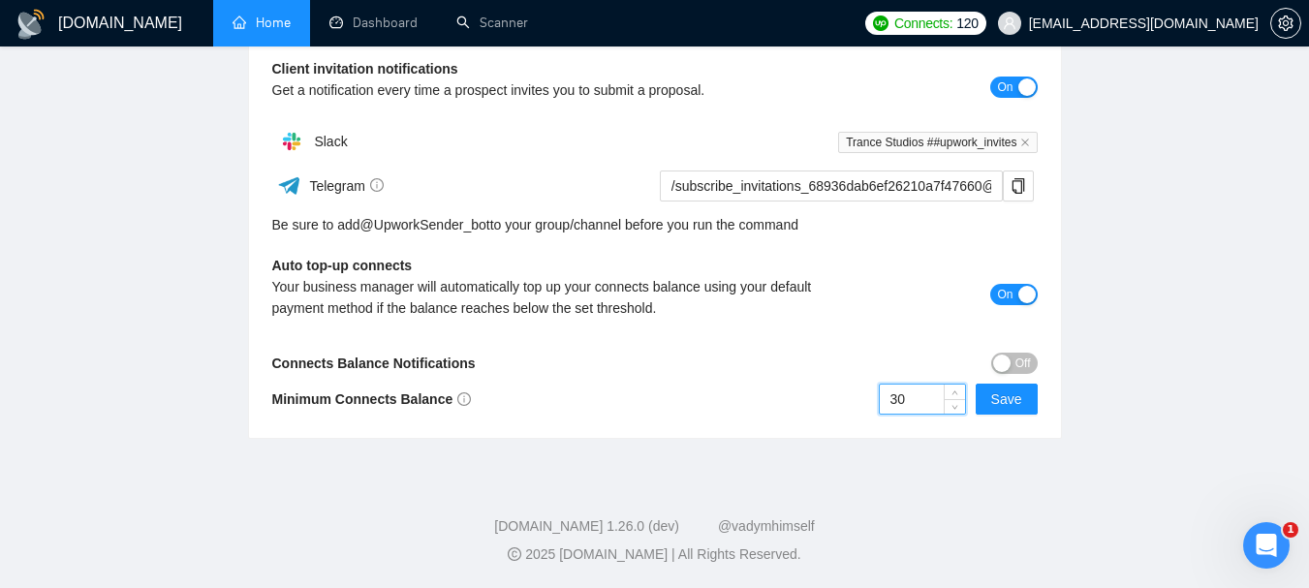
click at [858, 400] on div "30 Save" at bounding box center [846, 399] width 383 height 31
click at [1026, 398] on button "Save" at bounding box center [1007, 399] width 62 height 31
click at [1023, 363] on span "Off" at bounding box center [1024, 363] width 16 height 21
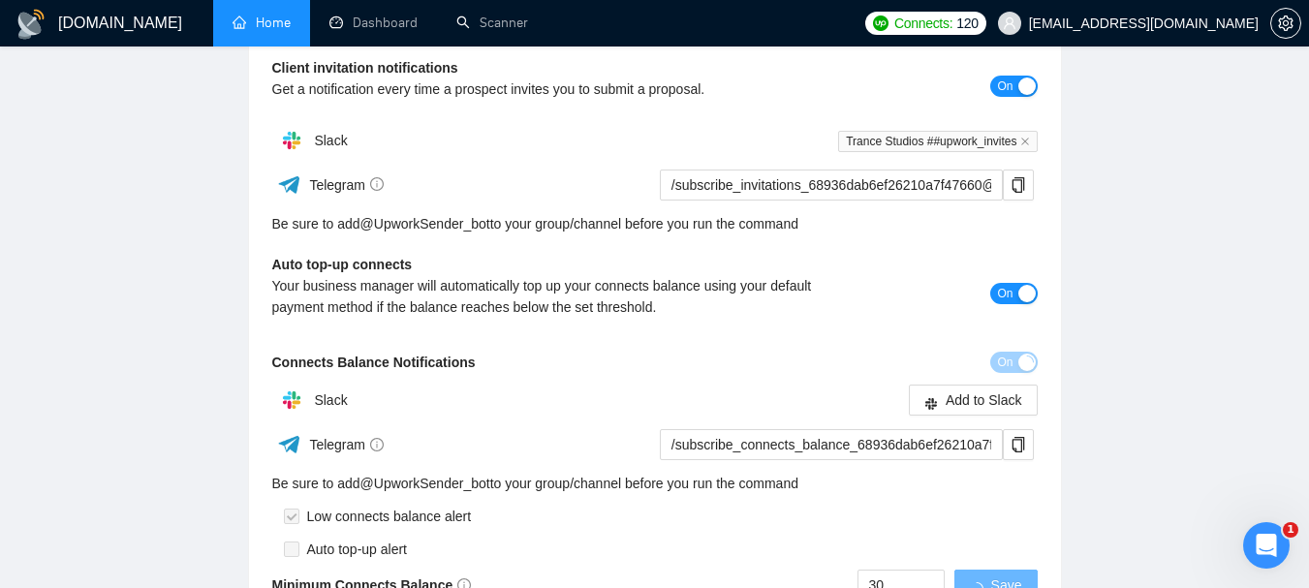
scroll to position [571, 0]
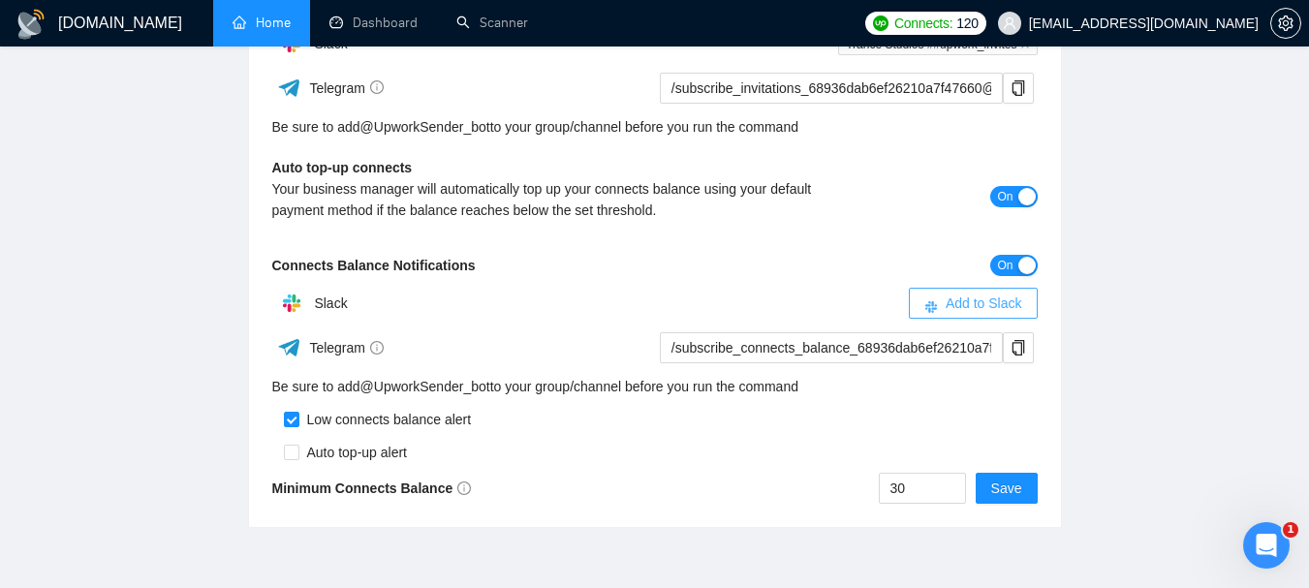
click at [929, 315] on button "Add to Slack" at bounding box center [973, 303] width 129 height 31
click at [298, 455] on input "checkbox" at bounding box center [292, 453] width 16 height 16
checkbox input "true"
click at [1019, 486] on span "Save" at bounding box center [1006, 488] width 31 height 21
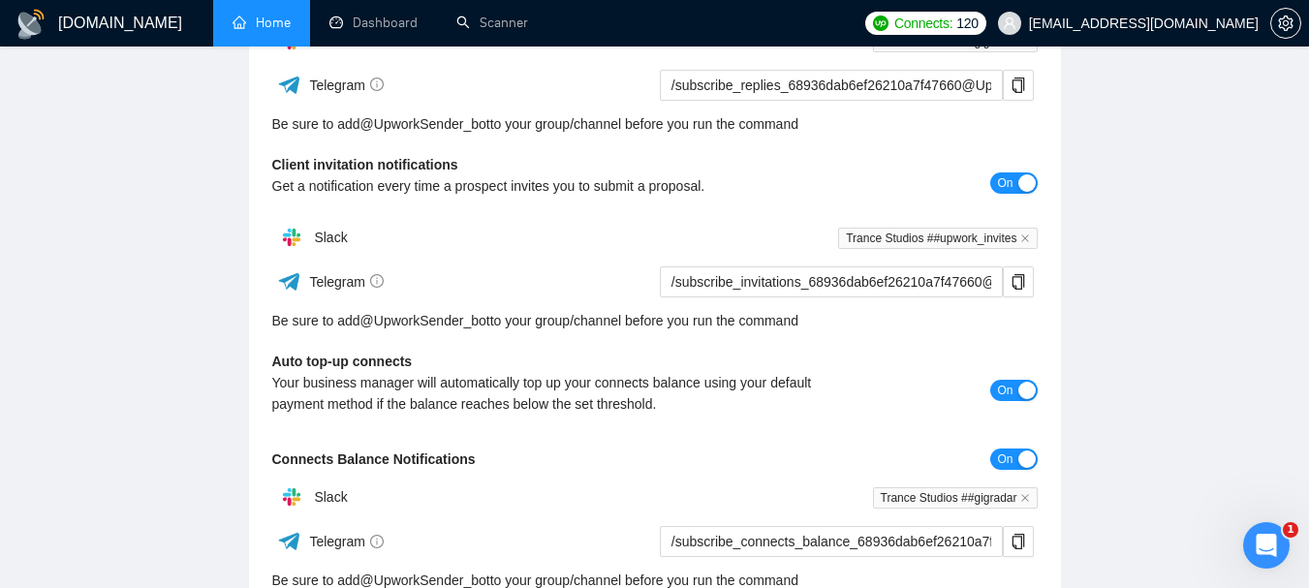
scroll to position [280, 0]
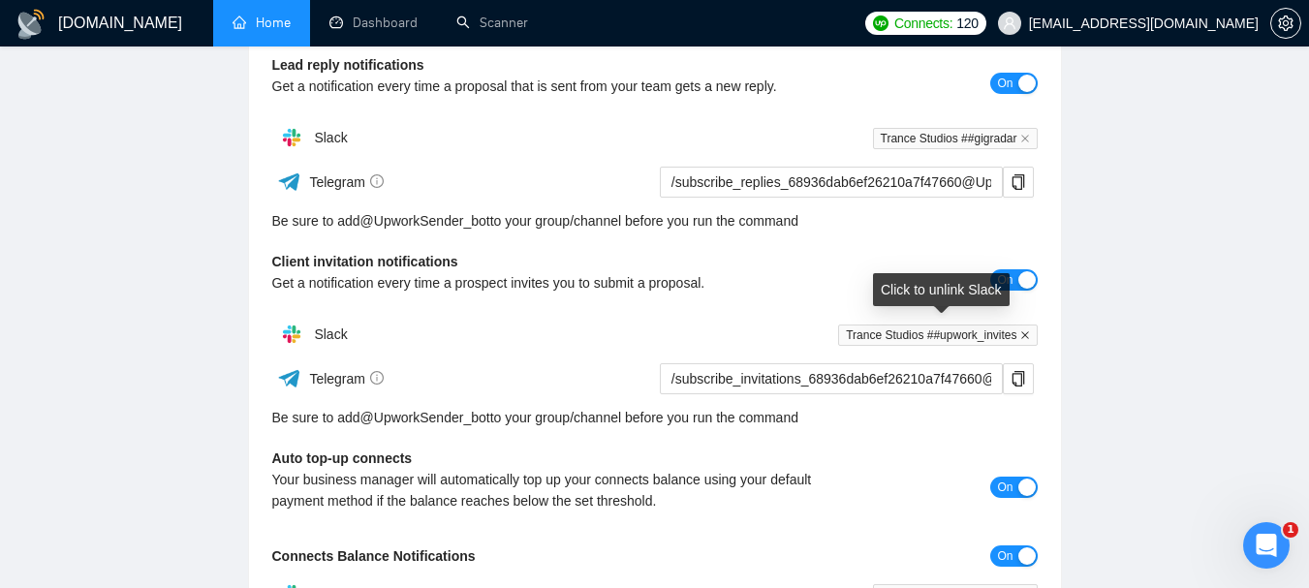
click at [1020, 333] on icon "close" at bounding box center [1025, 335] width 10 height 10
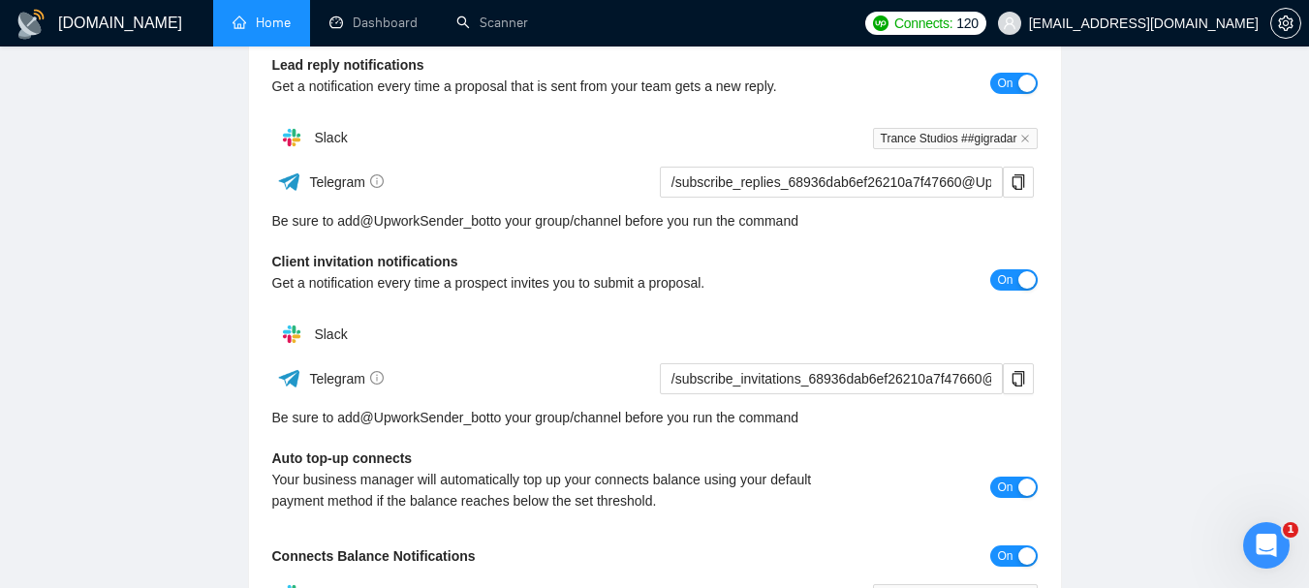
click at [320, 333] on span "Slack" at bounding box center [330, 335] width 33 height 16
click at [985, 345] on span "Add to Slack" at bounding box center [984, 334] width 77 height 21
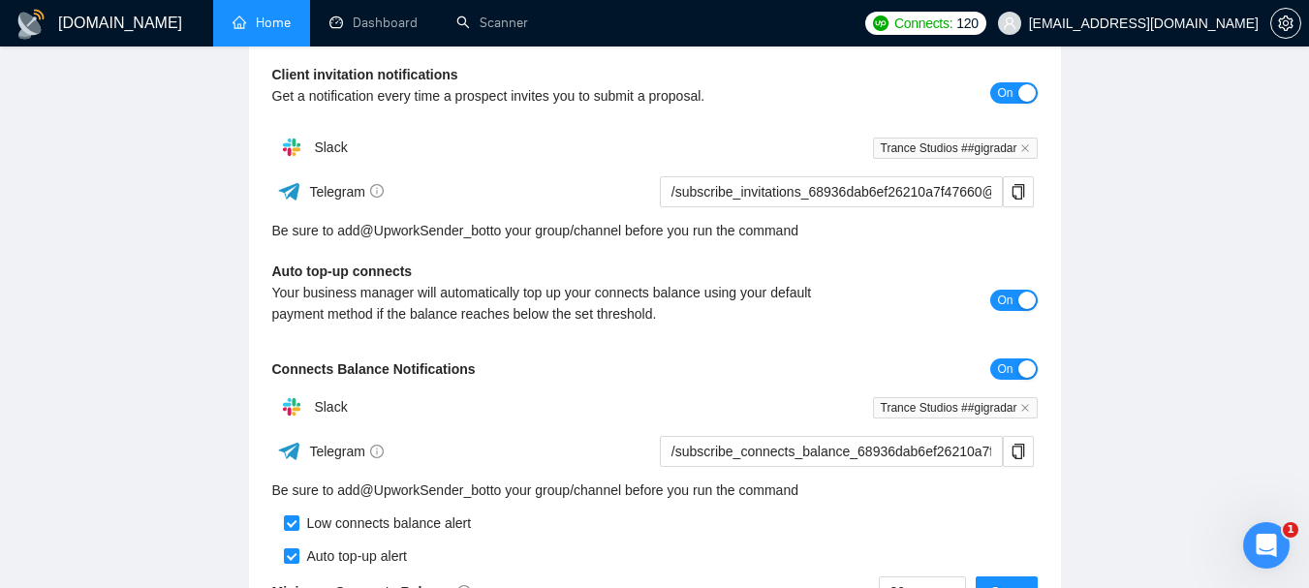
scroll to position [0, 0]
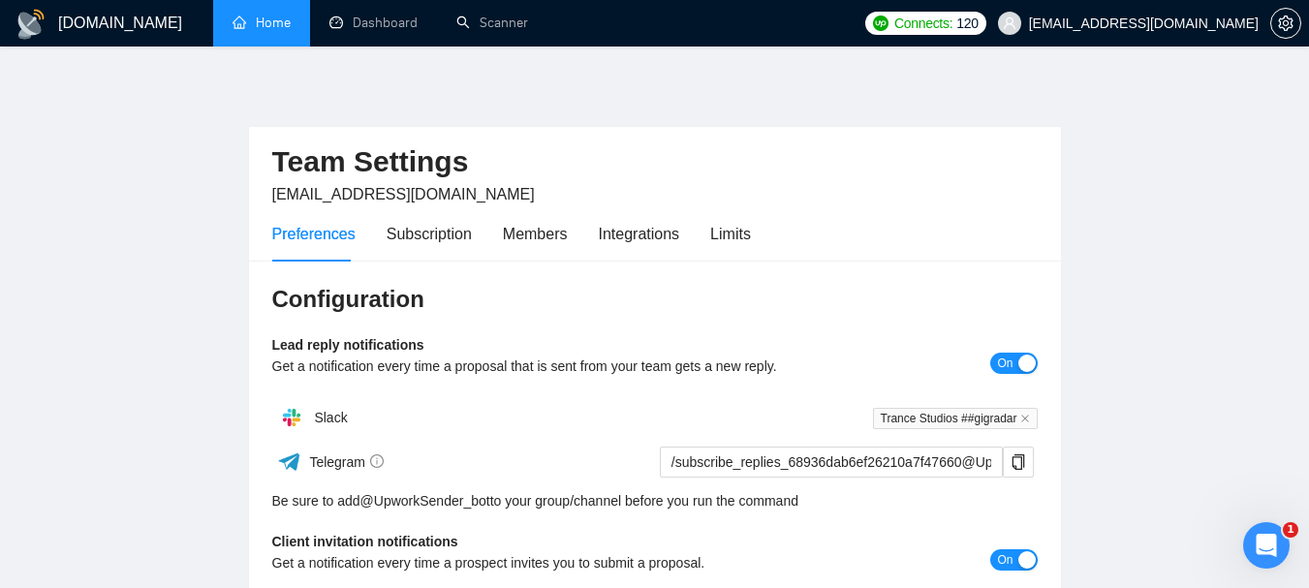
click at [272, 24] on link "Home" at bounding box center [262, 23] width 58 height 16
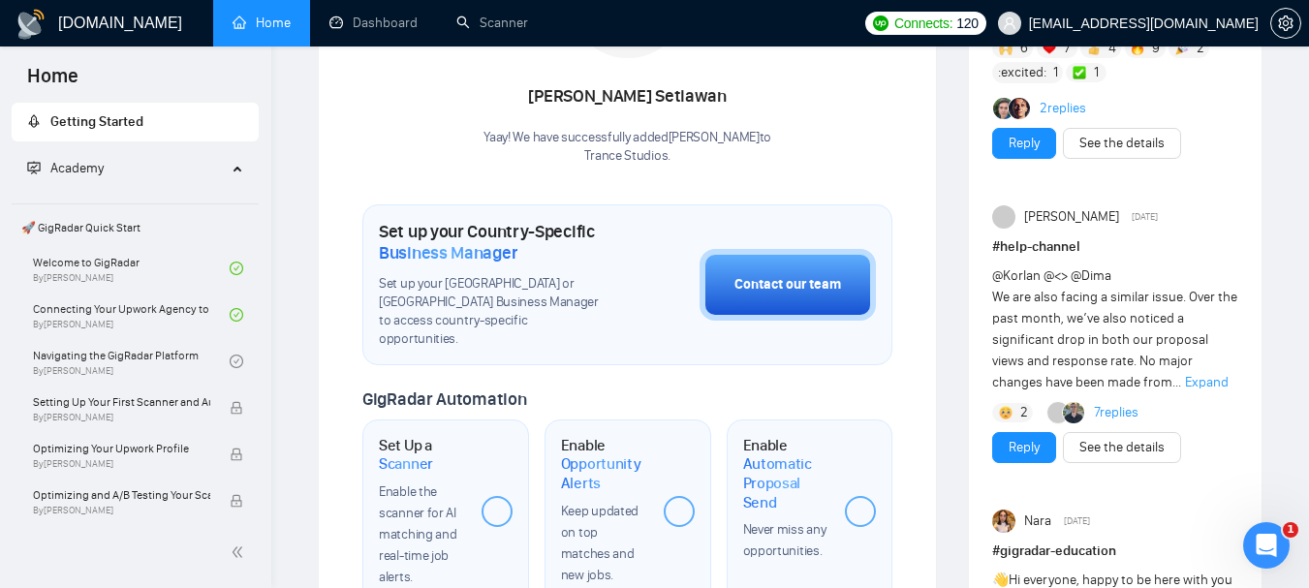
scroll to position [678, 0]
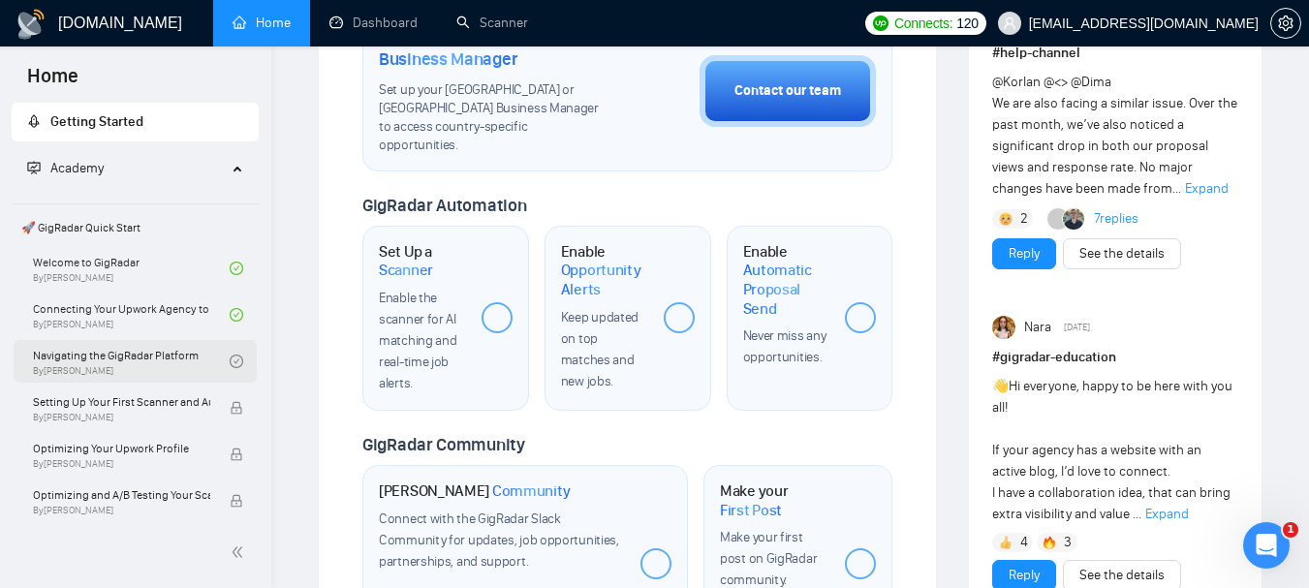
click at [105, 371] on link "Navigating the GigRadar Platform By [PERSON_NAME]" at bounding box center [131, 361] width 197 height 43
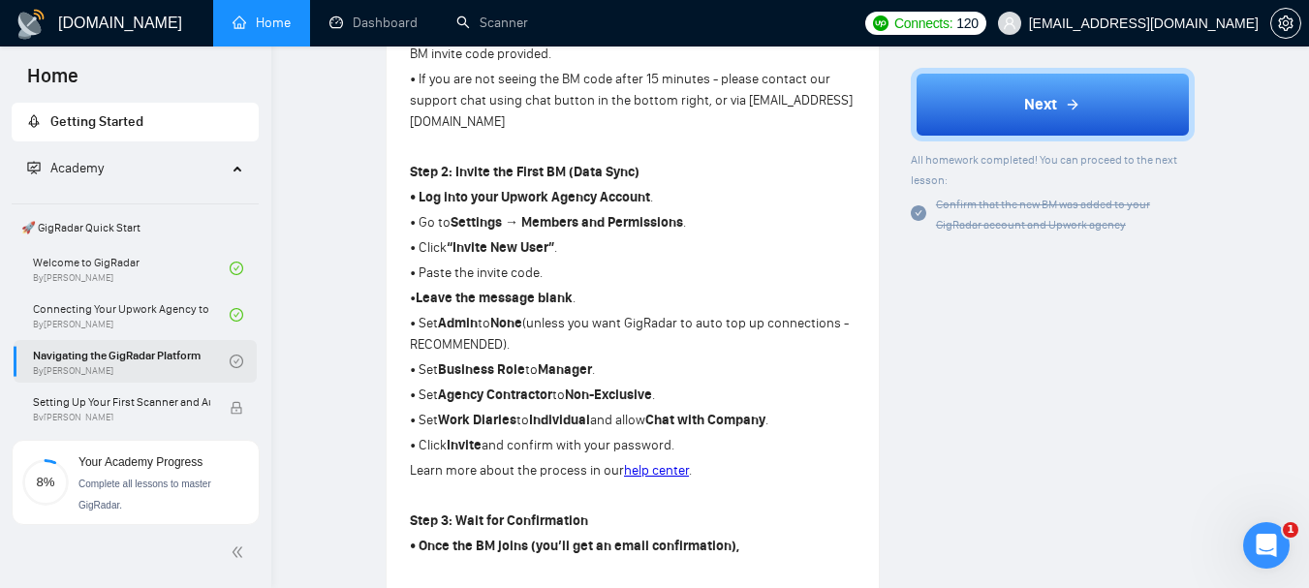
scroll to position [467, 0]
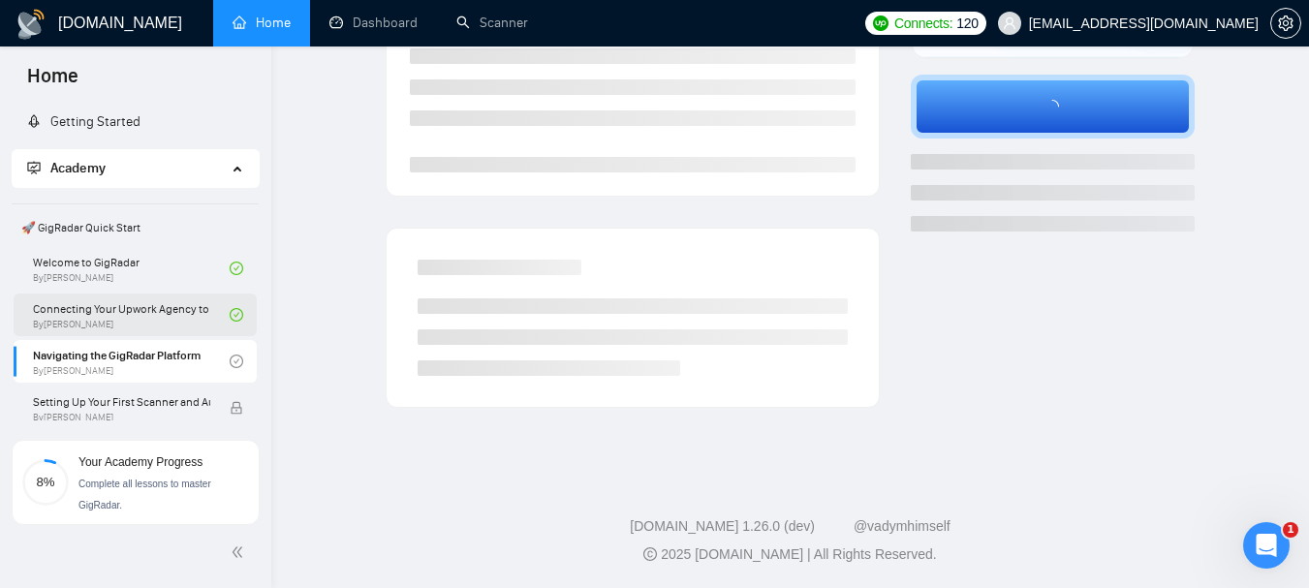
click at [140, 308] on link "Connecting Your Upwork Agency to GigRadar By [PERSON_NAME]" at bounding box center [131, 315] width 197 height 43
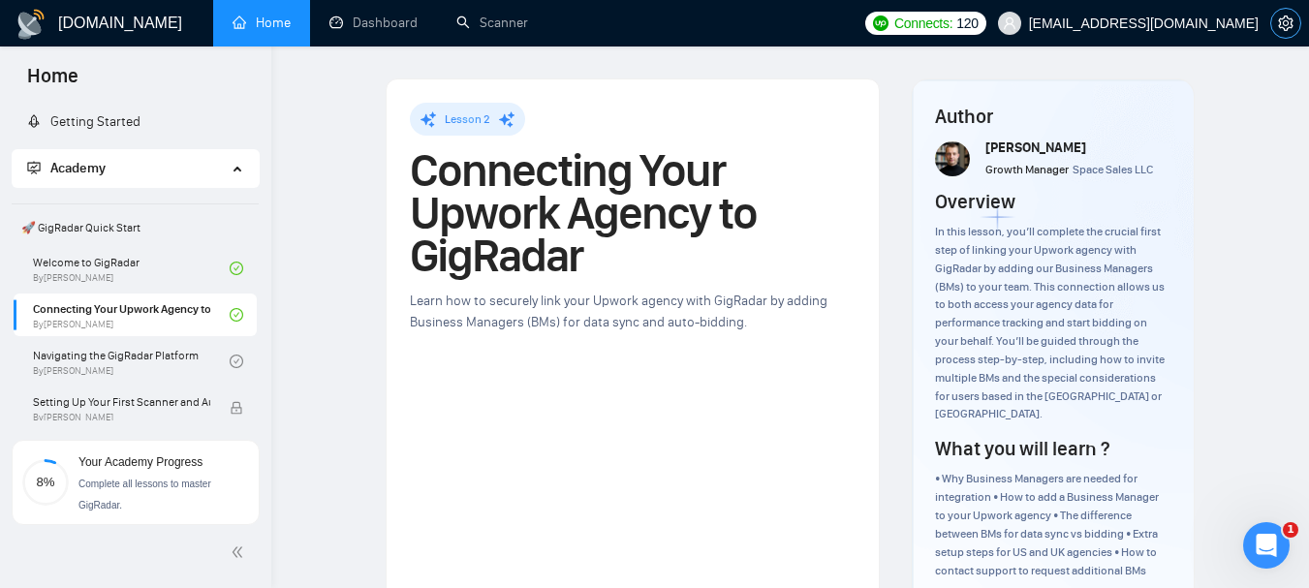
click at [1291, 25] on icon "setting" at bounding box center [1286, 24] width 16 height 16
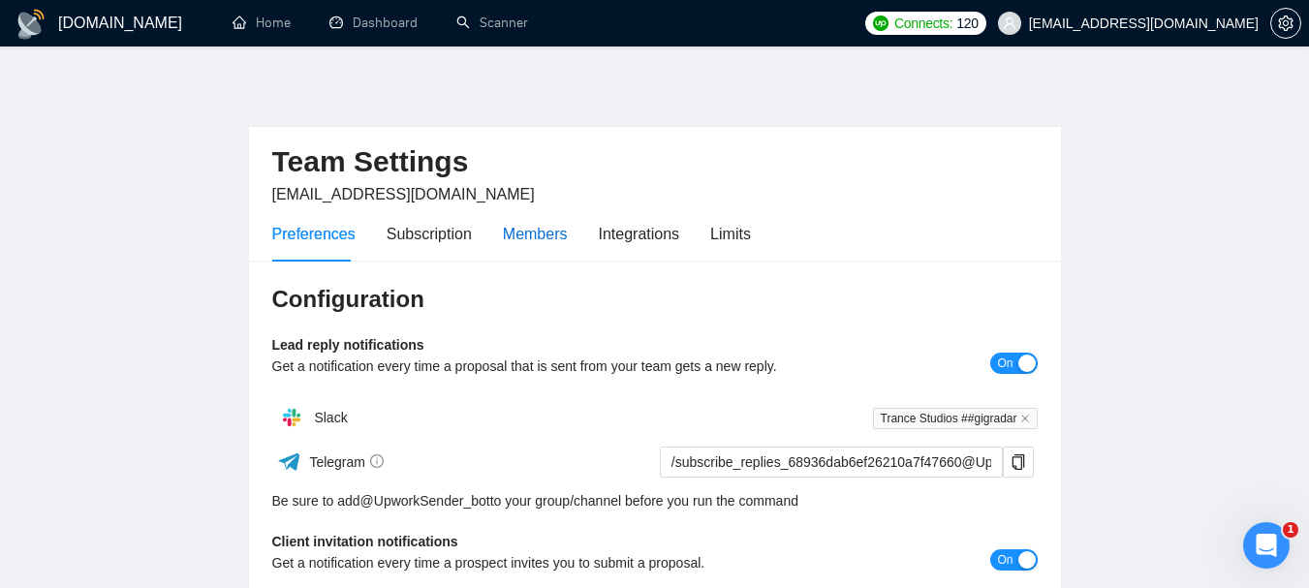
click at [523, 227] on div "Members" at bounding box center [535, 234] width 65 height 24
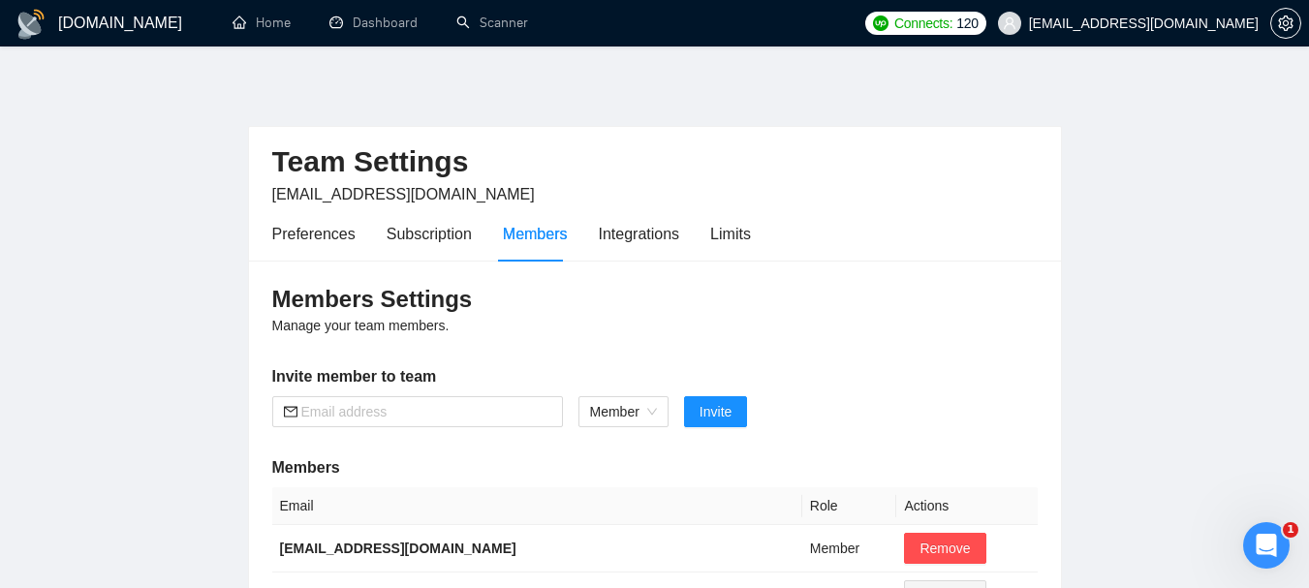
scroll to position [97, 0]
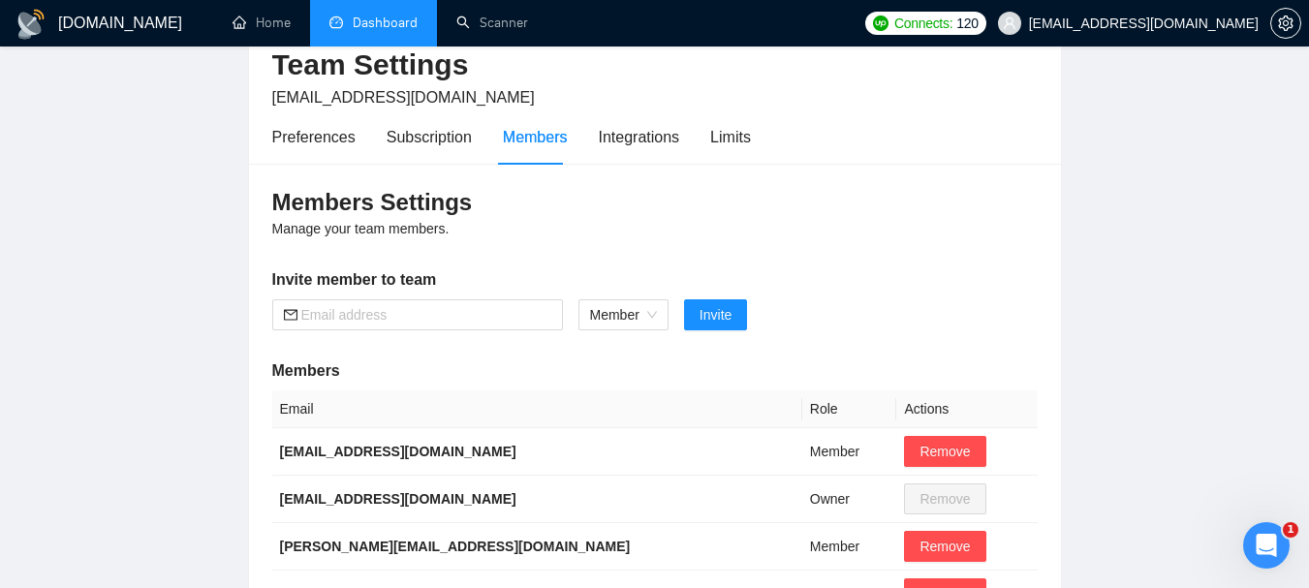
click at [392, 21] on link "Dashboard" at bounding box center [373, 23] width 88 height 16
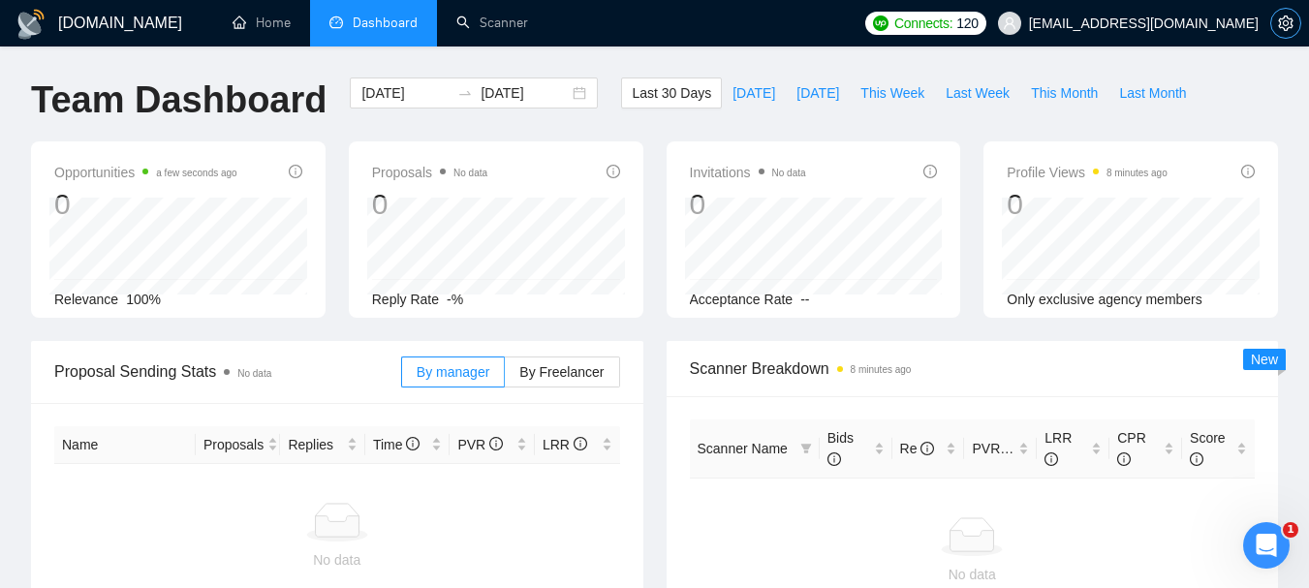
click at [1284, 26] on icon "setting" at bounding box center [1286, 24] width 16 height 16
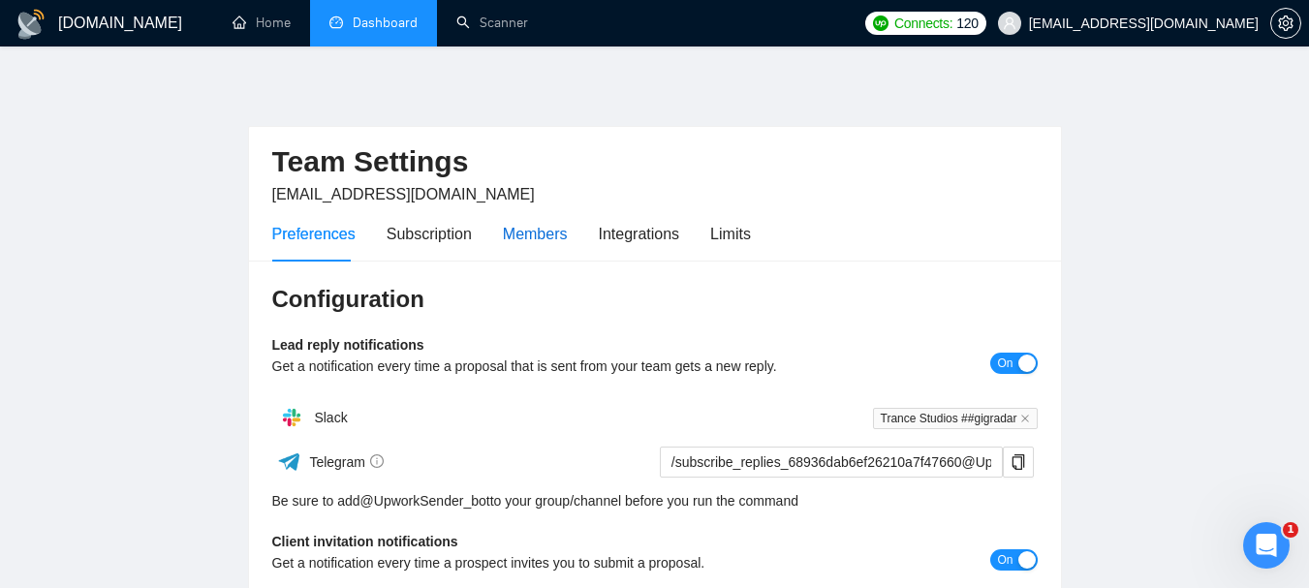
click at [519, 238] on div "Members" at bounding box center [535, 234] width 65 height 24
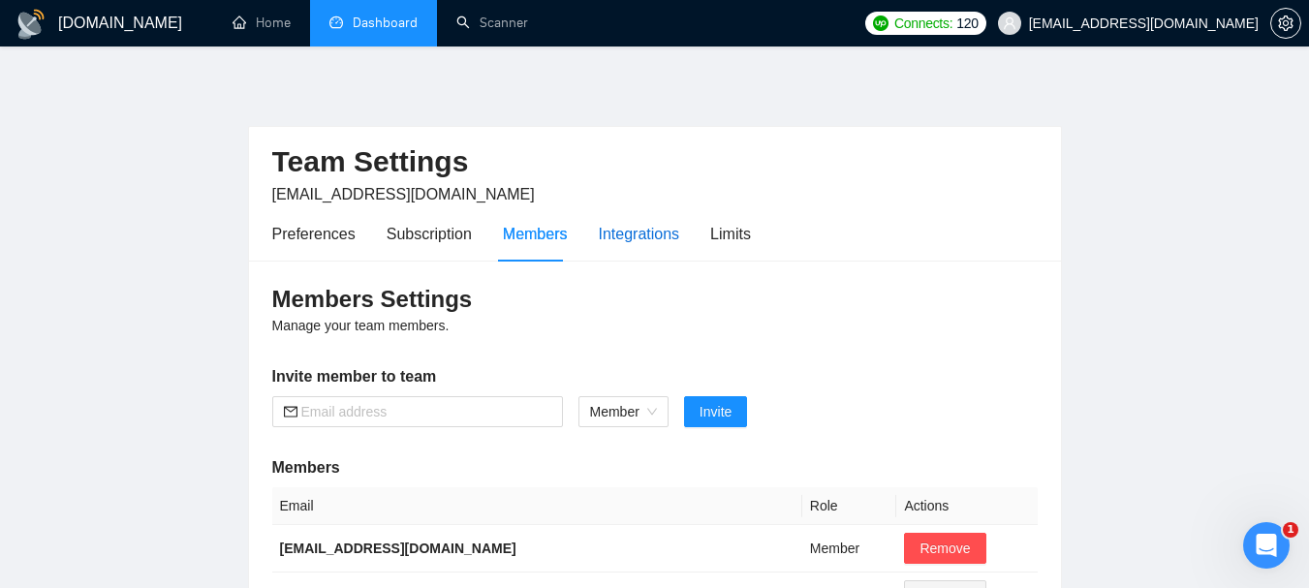
click at [630, 226] on div "Integrations" at bounding box center [639, 234] width 81 height 24
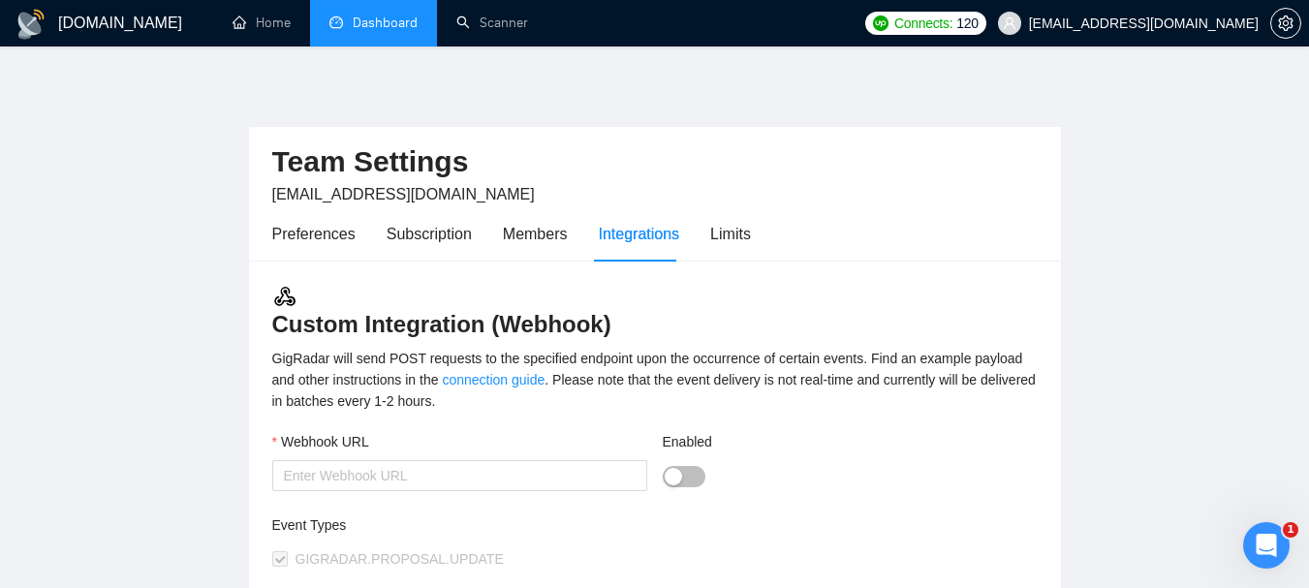
click at [702, 239] on div "Preferences Subscription Members Integrations Limits" at bounding box center [511, 233] width 479 height 55
click at [724, 238] on div "Limits" at bounding box center [730, 234] width 41 height 24
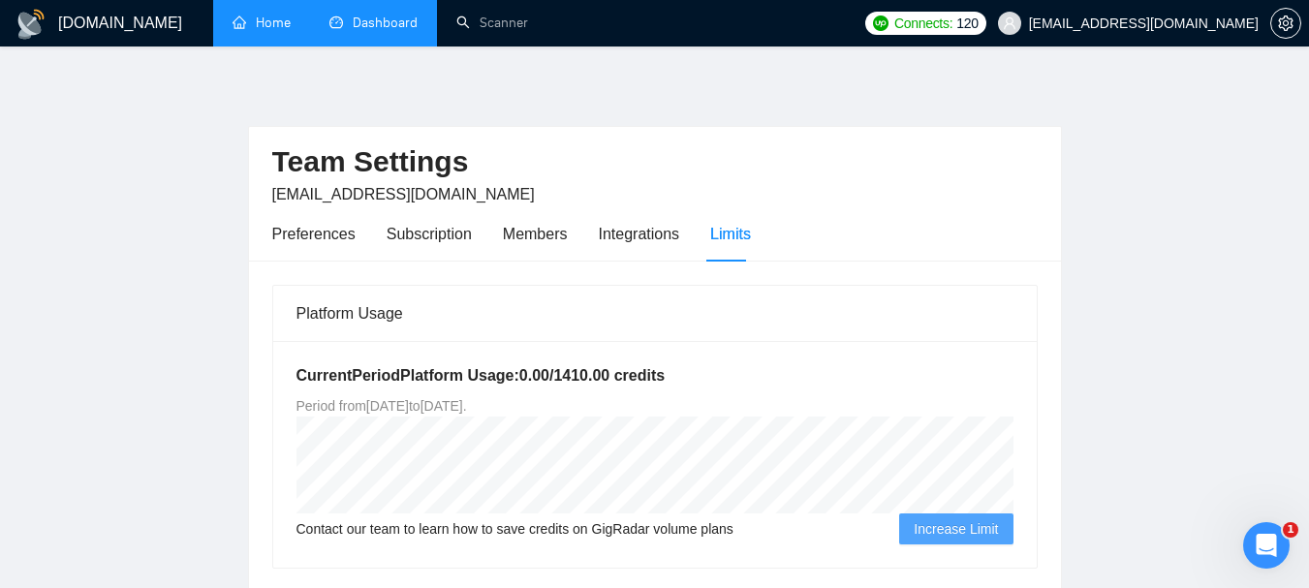
click at [233, 23] on link "Home" at bounding box center [262, 23] width 58 height 16
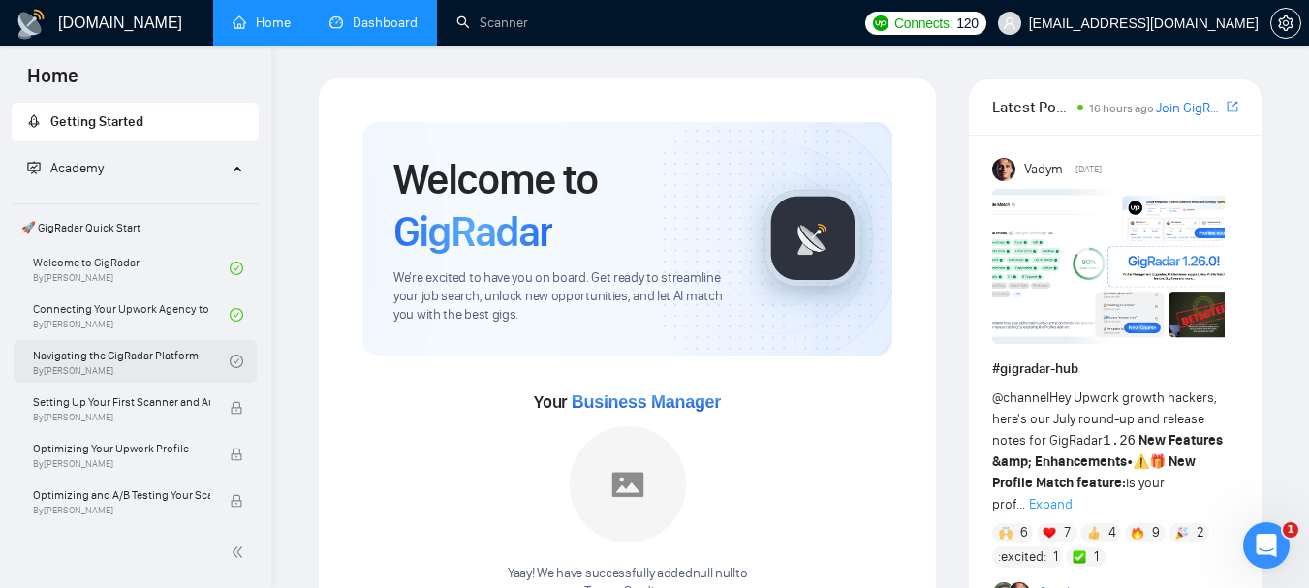
click at [165, 349] on link "Navigating the GigRadar Platform By [PERSON_NAME]" at bounding box center [131, 361] width 197 height 43
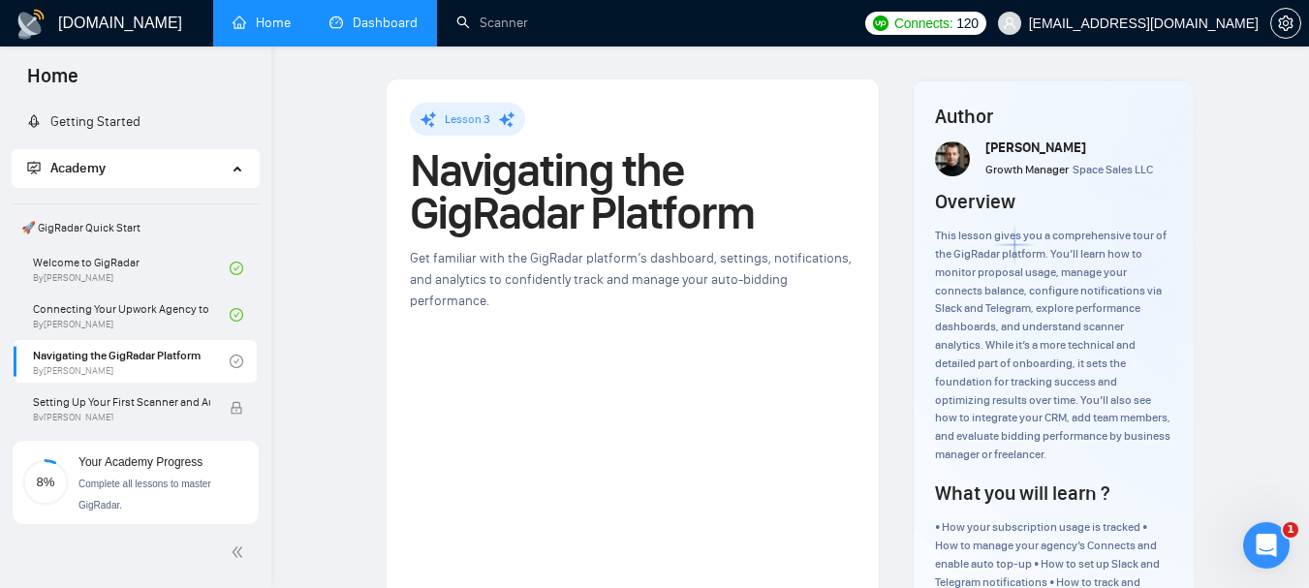
click at [257, 24] on link "Home" at bounding box center [262, 23] width 58 height 16
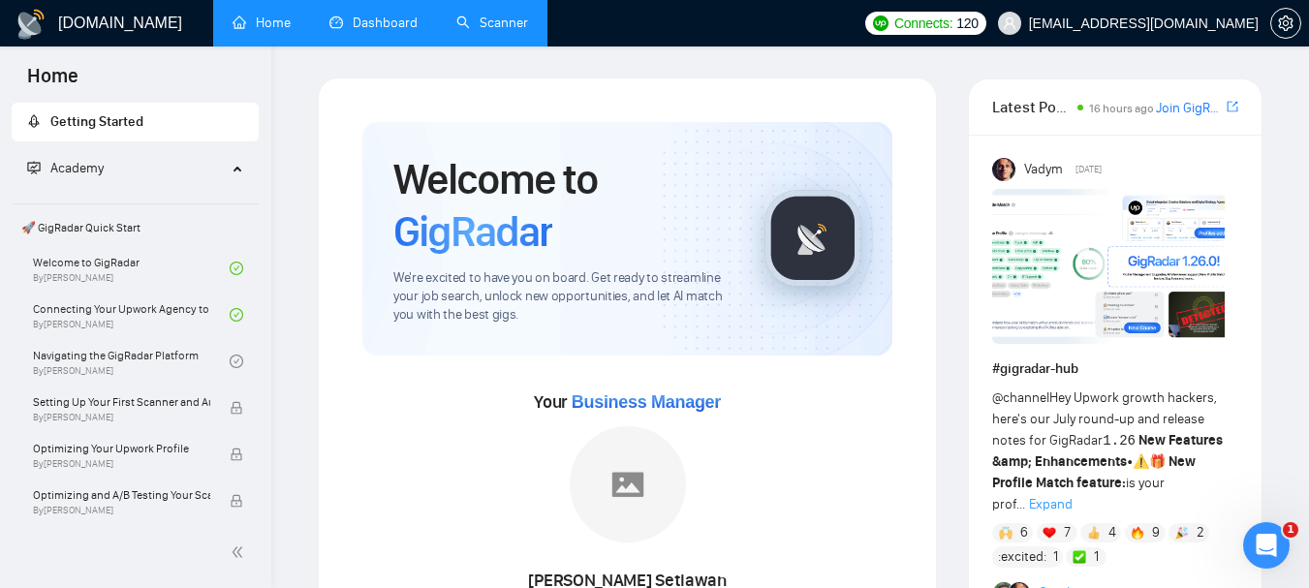
click at [484, 25] on link "Scanner" at bounding box center [492, 23] width 72 height 16
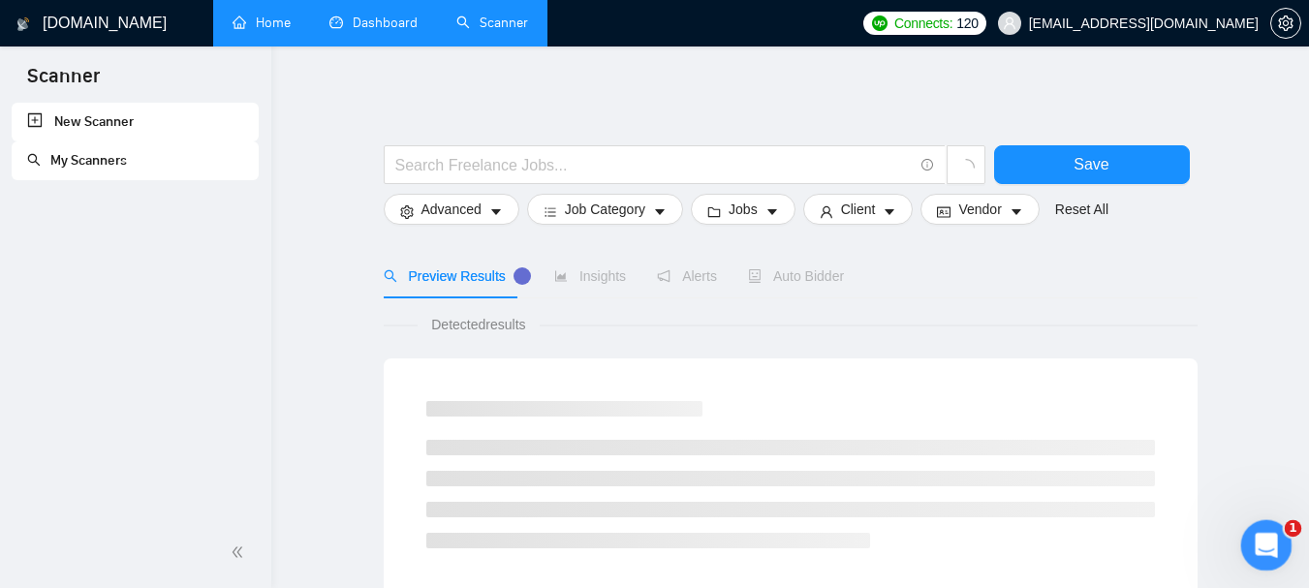
click at [1259, 536] on icon "Open Intercom Messenger" at bounding box center [1264, 543] width 32 height 32
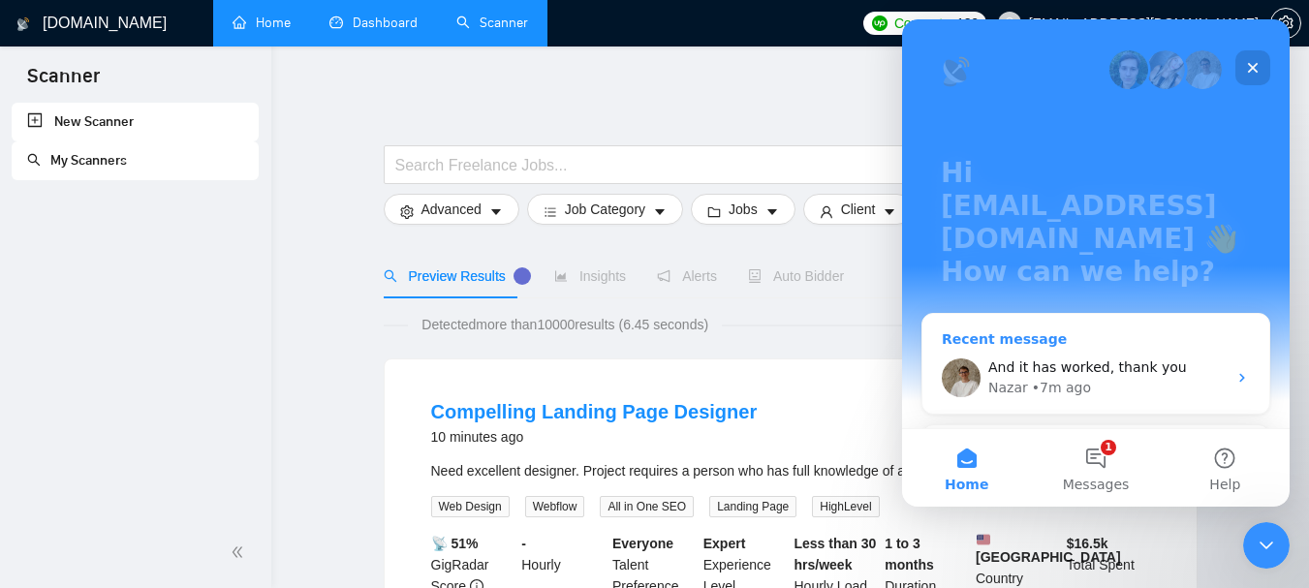
scroll to position [284, 0]
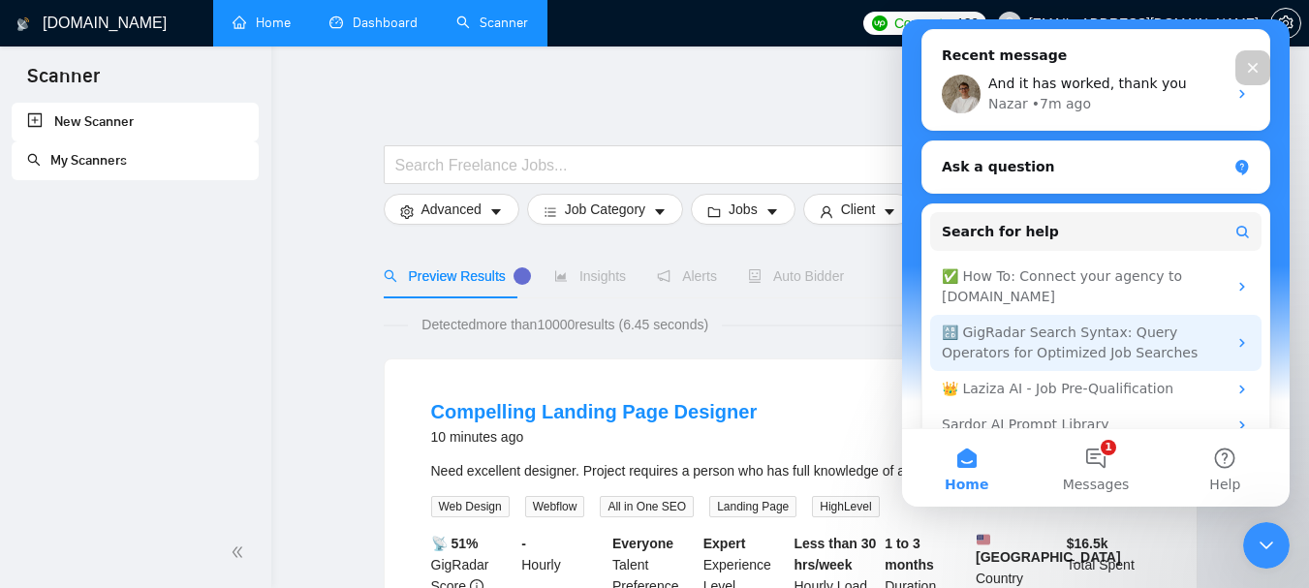
click at [1117, 323] on div "🔠 GigRadar Search Syntax: Query Operators for Optimized Job Searches" at bounding box center [1084, 343] width 285 height 41
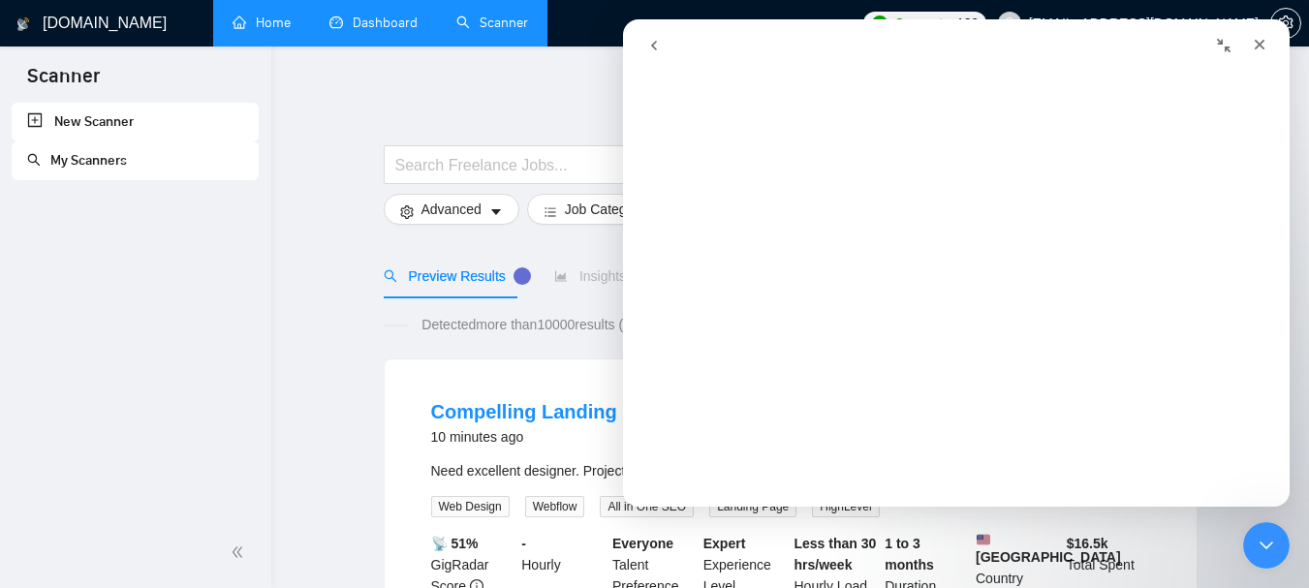
scroll to position [0, 0]
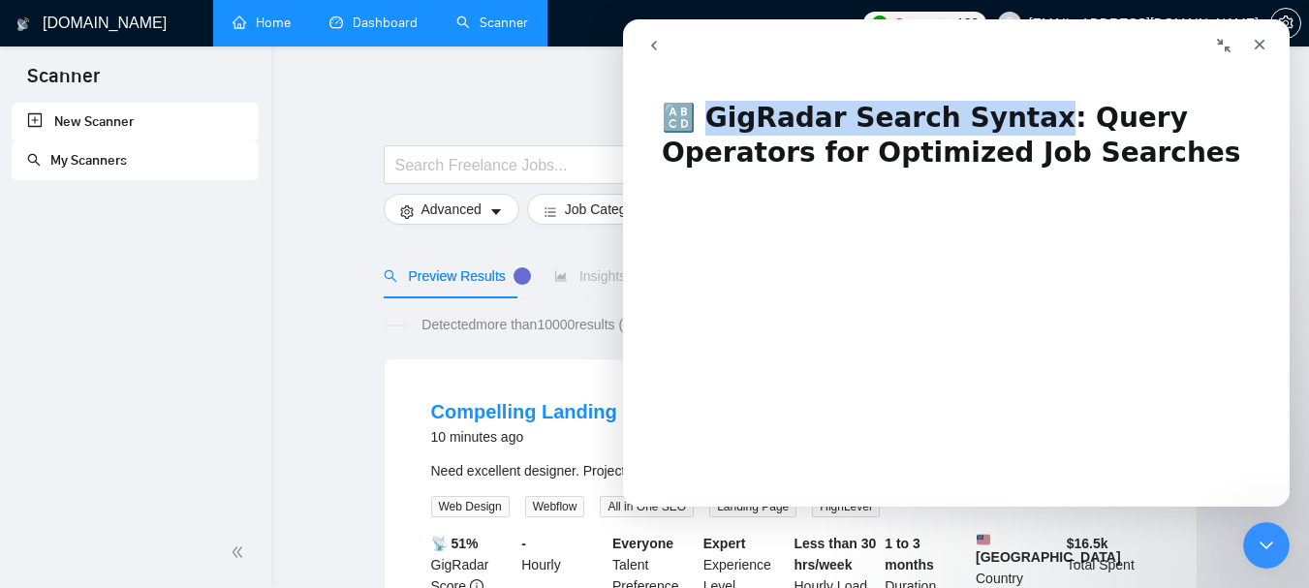
drag, startPoint x: 712, startPoint y: 120, endPoint x: 1011, endPoint y: 118, distance: 298.5
click at [1011, 118] on h1 "🔠 GigRadar Search Syntax: Query Operators for Optimized Job Searches" at bounding box center [956, 128] width 667 height 94
copy h1 "igRadar Search Syntax:"
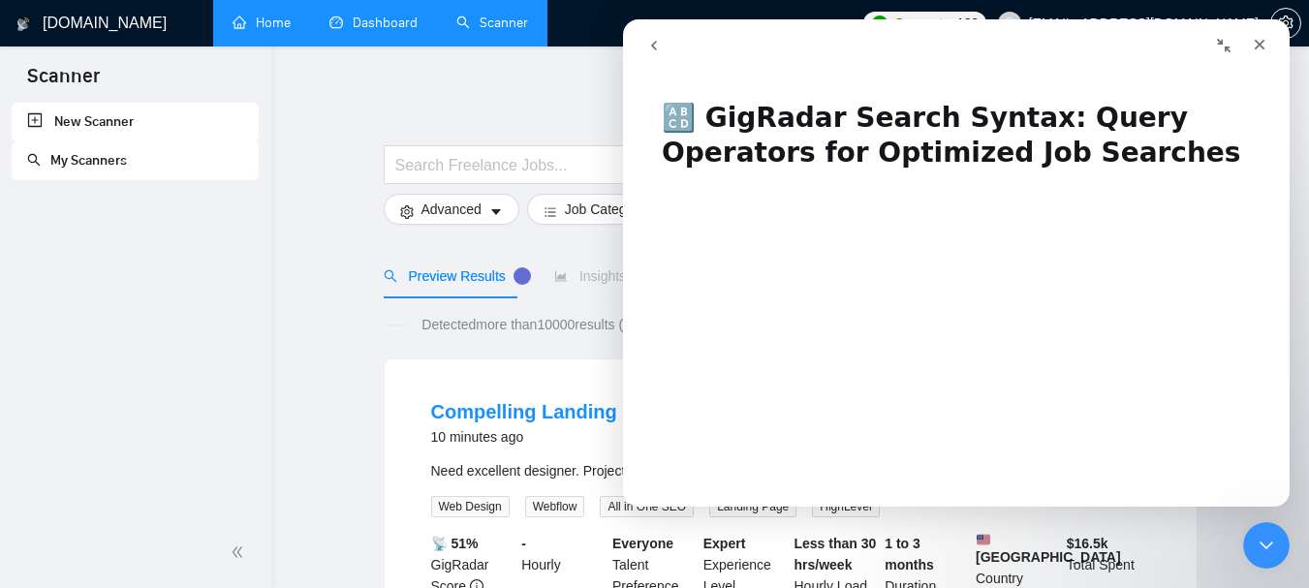
click at [700, 108] on h1 "🔠 GigRadar Search Syntax: Query Operators for Optimized Job Searches" at bounding box center [956, 128] width 667 height 94
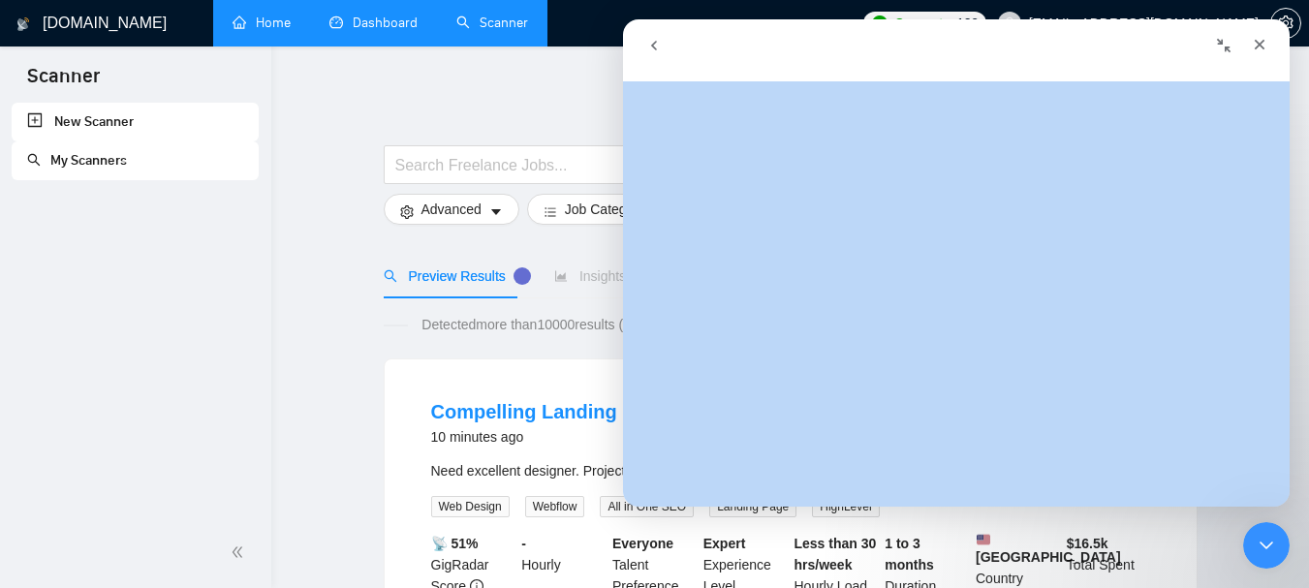
scroll to position [291, 0]
drag, startPoint x: 711, startPoint y: 114, endPoint x: 853, endPoint y: 196, distance: 163.2
click at [853, 196] on div "🔠 GigRadar Search Syntax: Query Operators for Optimized Job Searches Did this a…" at bounding box center [956, 293] width 667 height 425
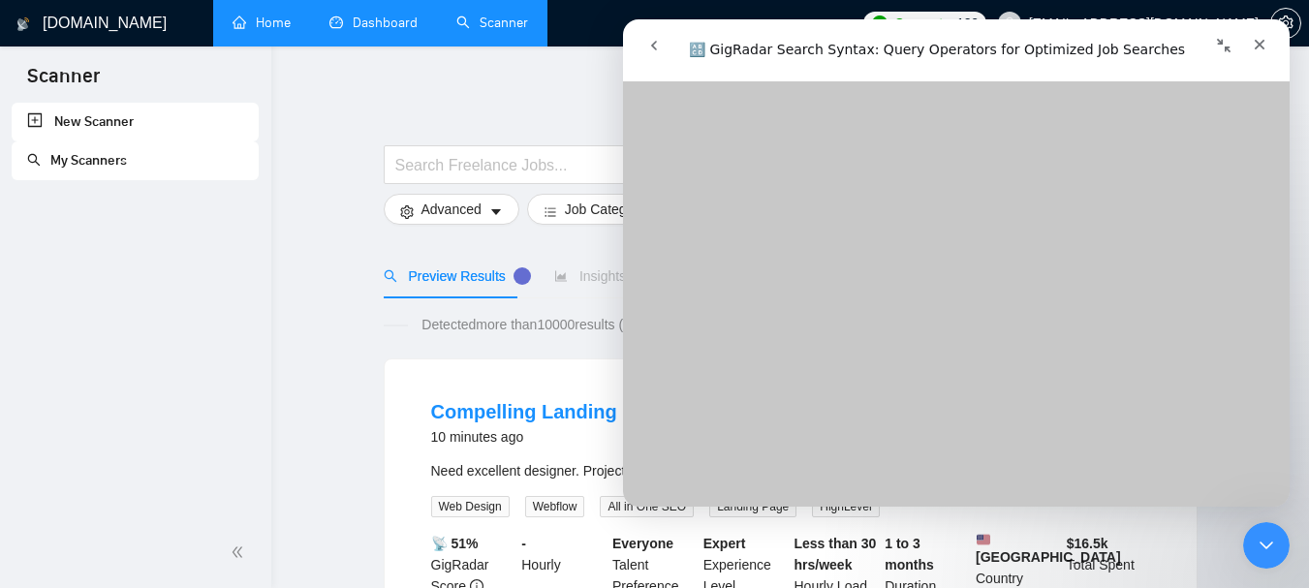
scroll to position [0, 0]
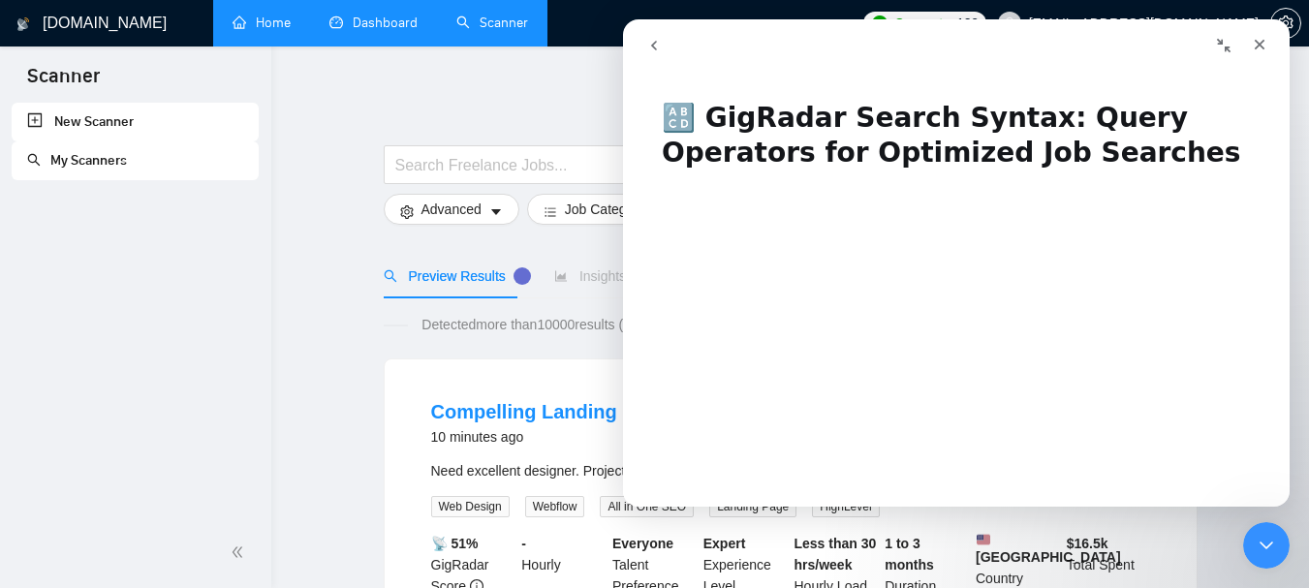
click at [661, 117] on h1 "🔠 GigRadar Search Syntax: Query Operators for Optimized Job Searches" at bounding box center [956, 128] width 667 height 94
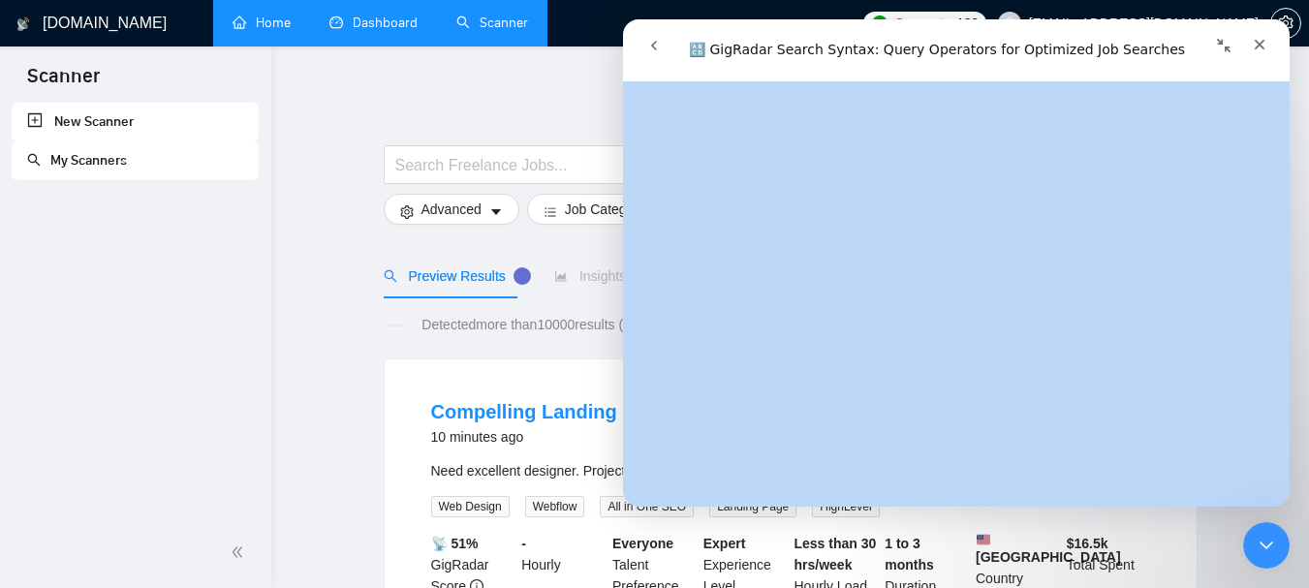
scroll to position [291, 0]
drag, startPoint x: 664, startPoint y: 117, endPoint x: 814, endPoint y: 254, distance: 203.1
click at [814, 254] on div "🔠 GigRadar Search Syntax: Query Operators for Optimized Job Searches Did this a…" at bounding box center [956, 293] width 667 height 425
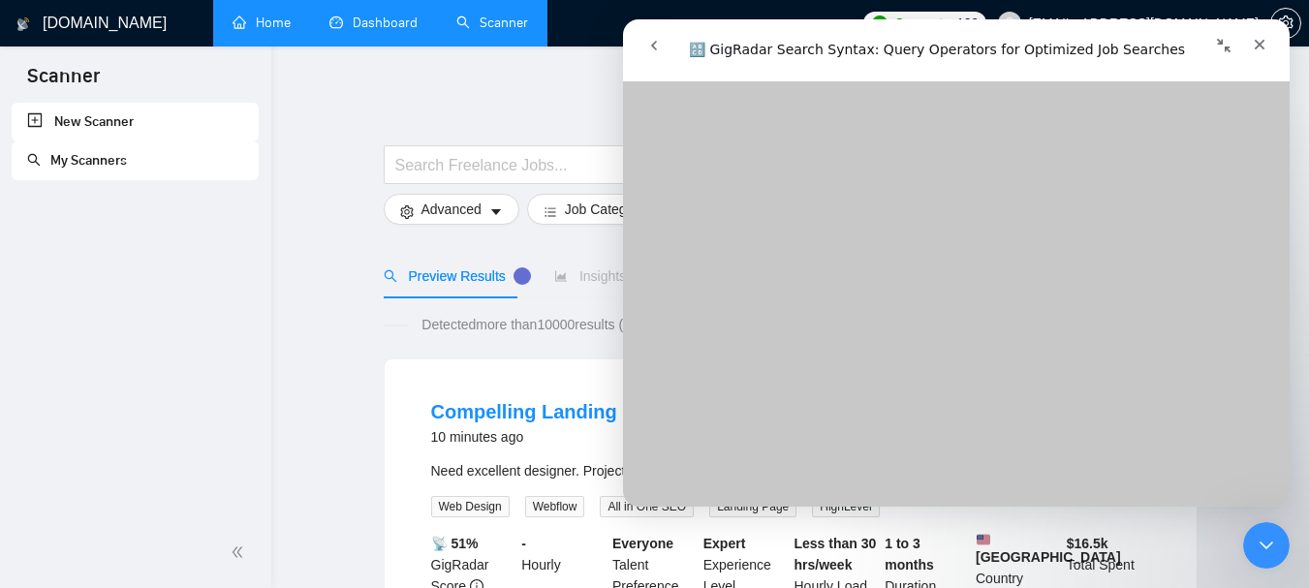
scroll to position [7486, 0]
